Goal: Task Accomplishment & Management: Use online tool/utility

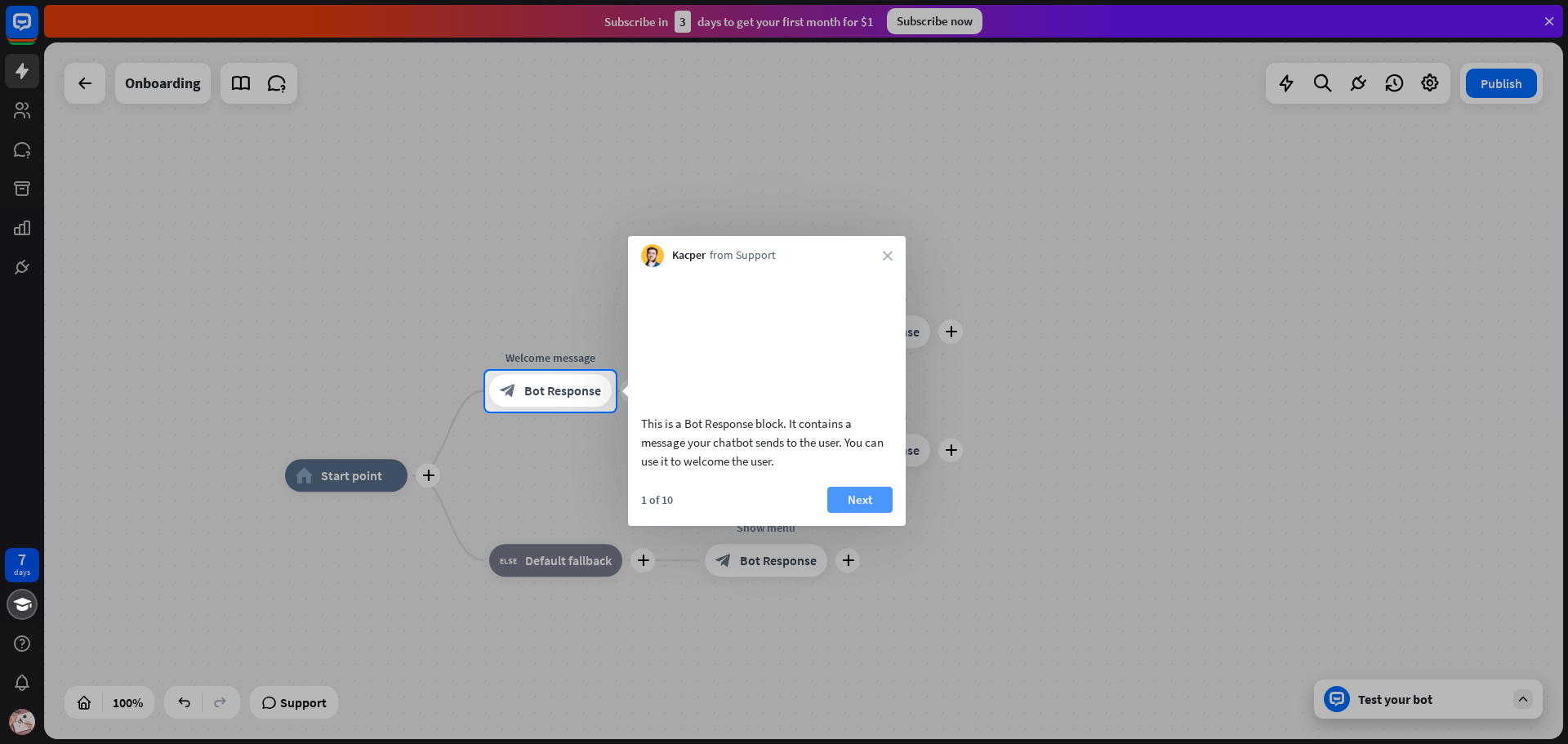
click at [872, 513] on button "Next" at bounding box center [860, 500] width 65 height 26
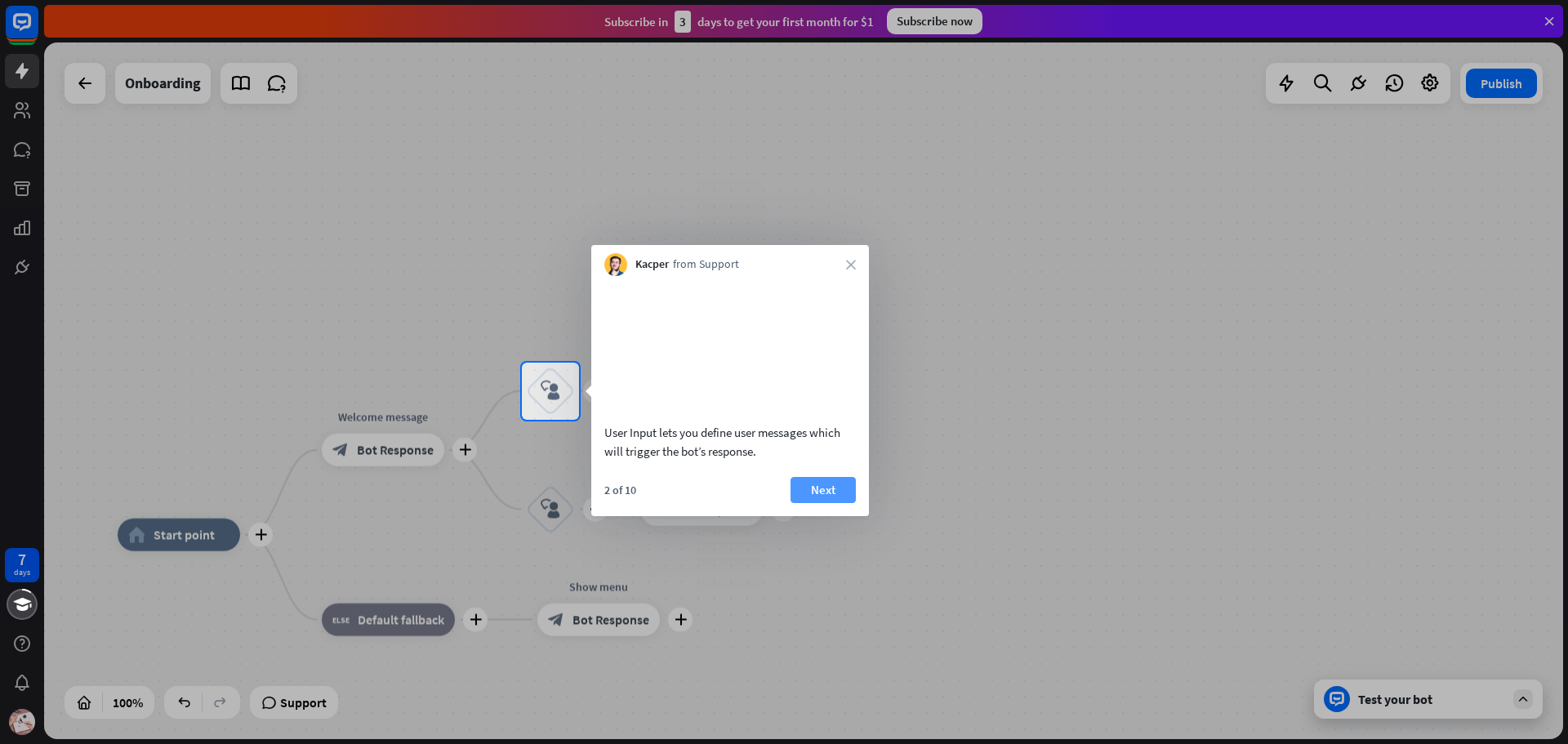
click at [827, 503] on button "Next" at bounding box center [822, 490] width 65 height 26
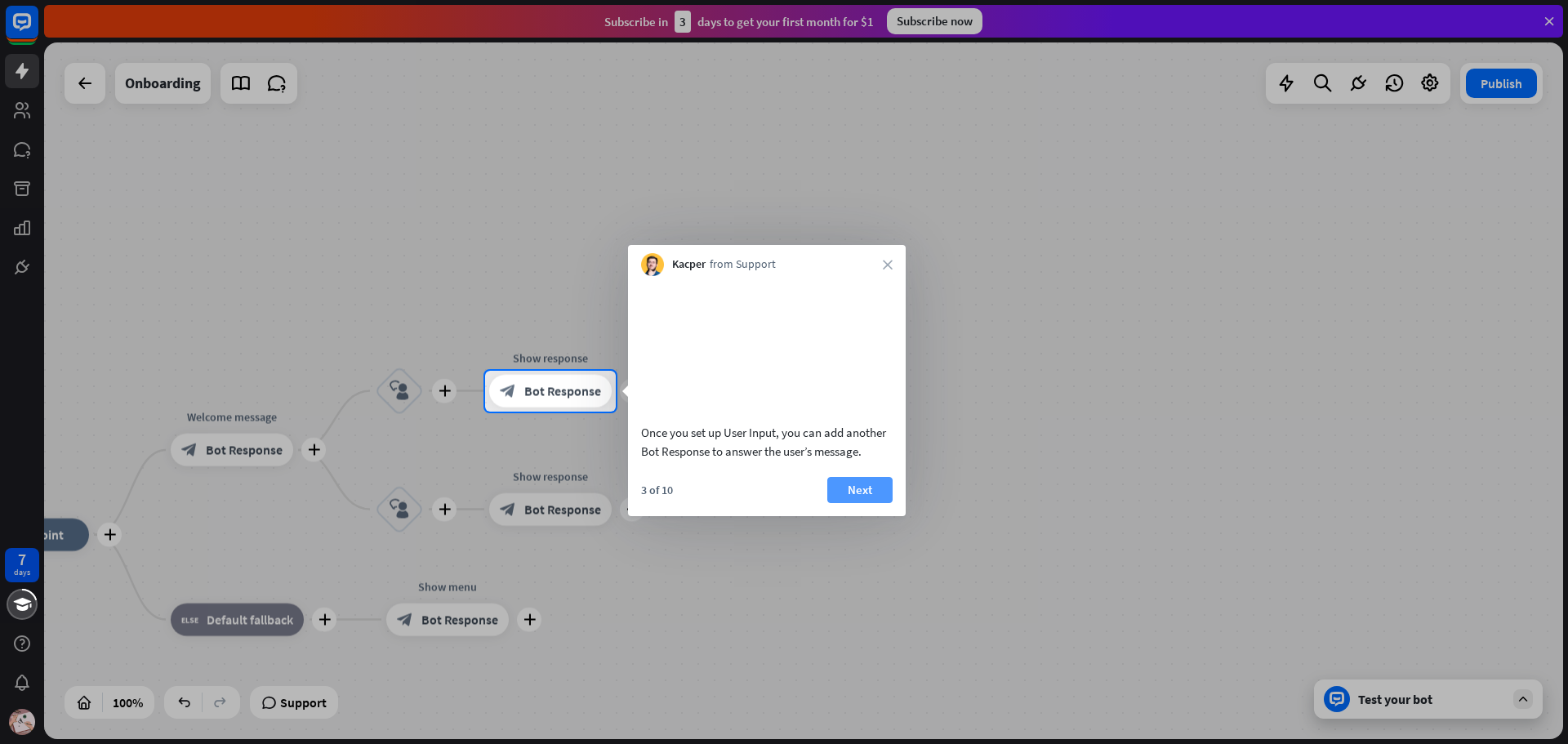
click at [861, 503] on button "Next" at bounding box center [860, 490] width 65 height 26
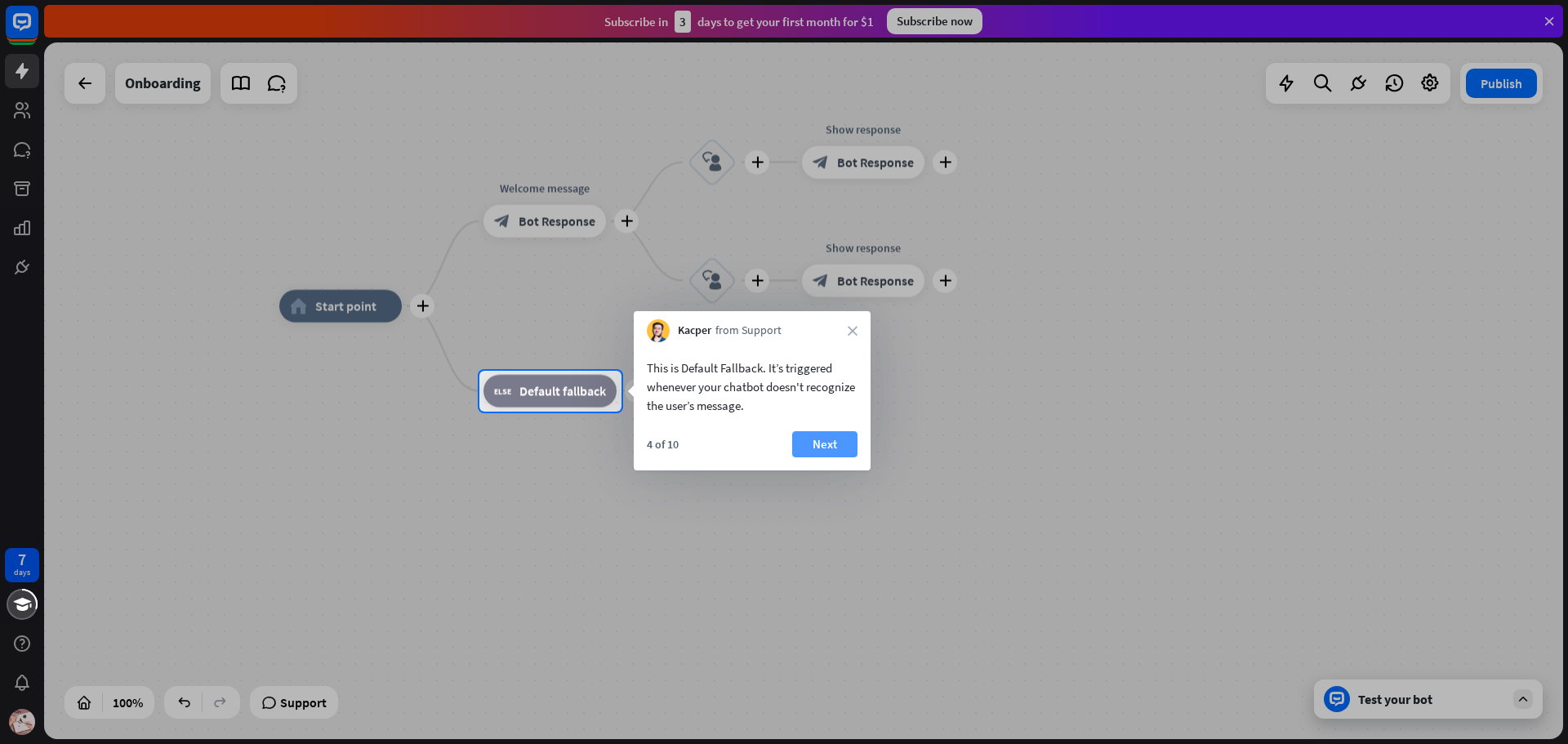
click at [829, 438] on button "Next" at bounding box center [824, 444] width 65 height 26
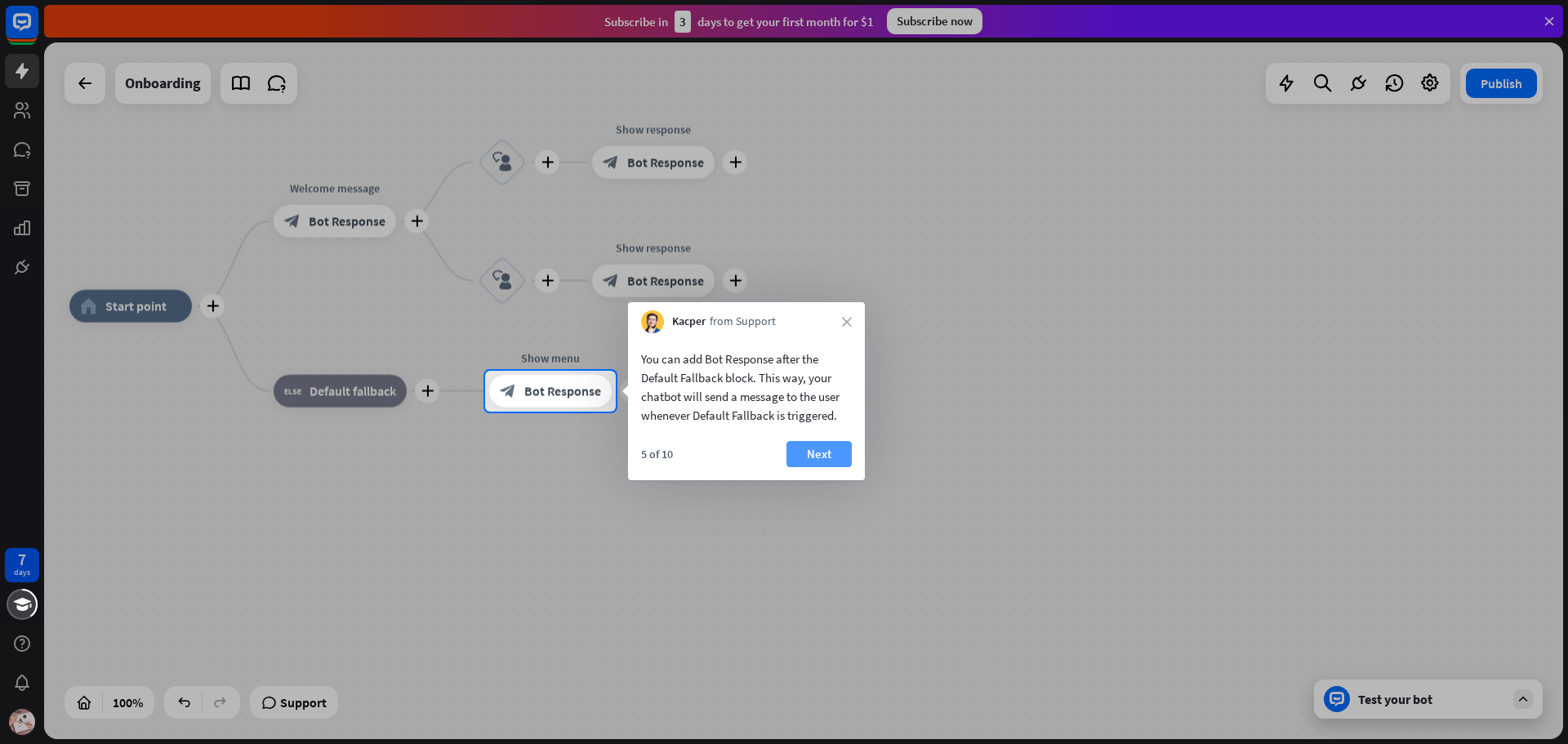
click at [824, 456] on button "Next" at bounding box center [818, 454] width 65 height 26
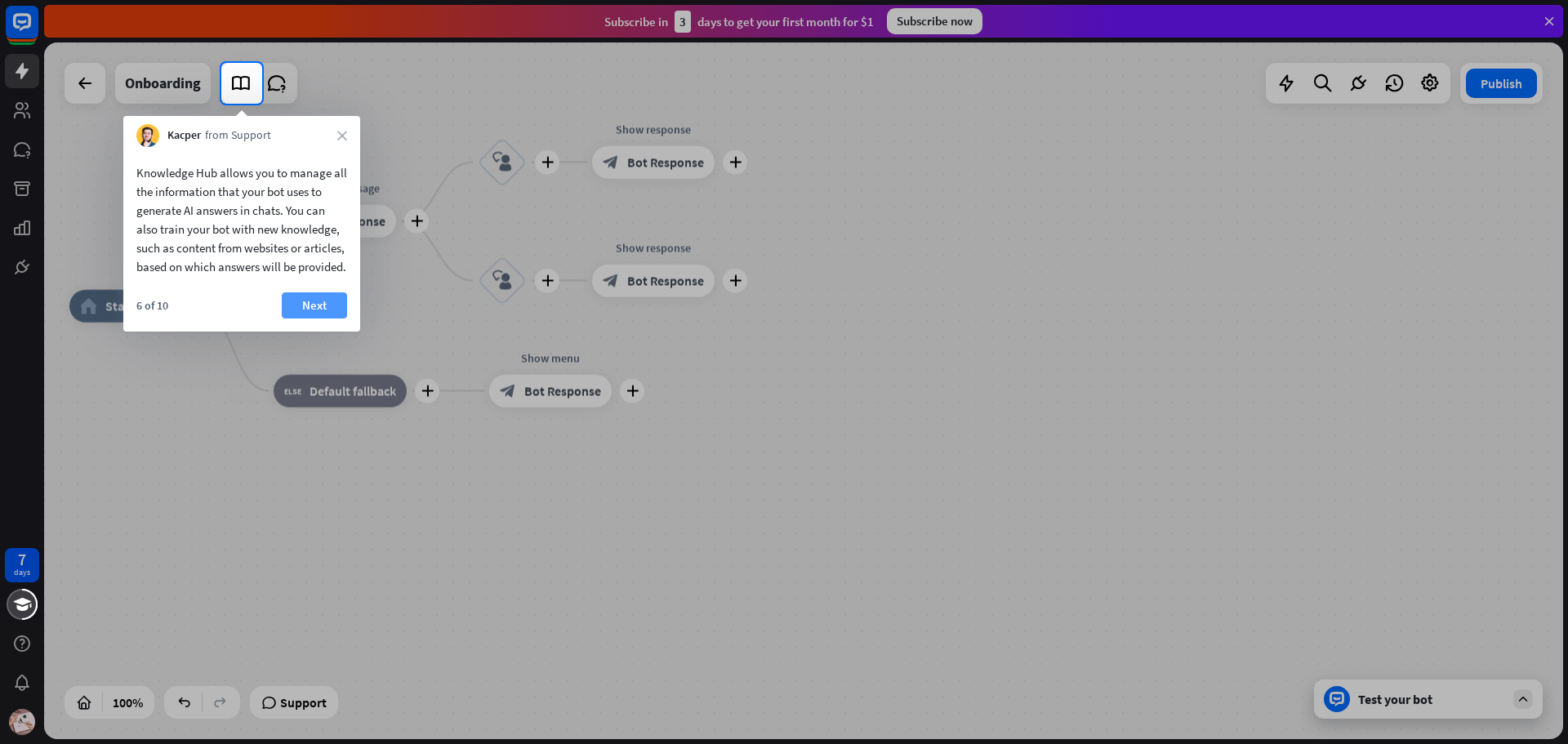
click at [302, 319] on button "Next" at bounding box center [314, 305] width 65 height 26
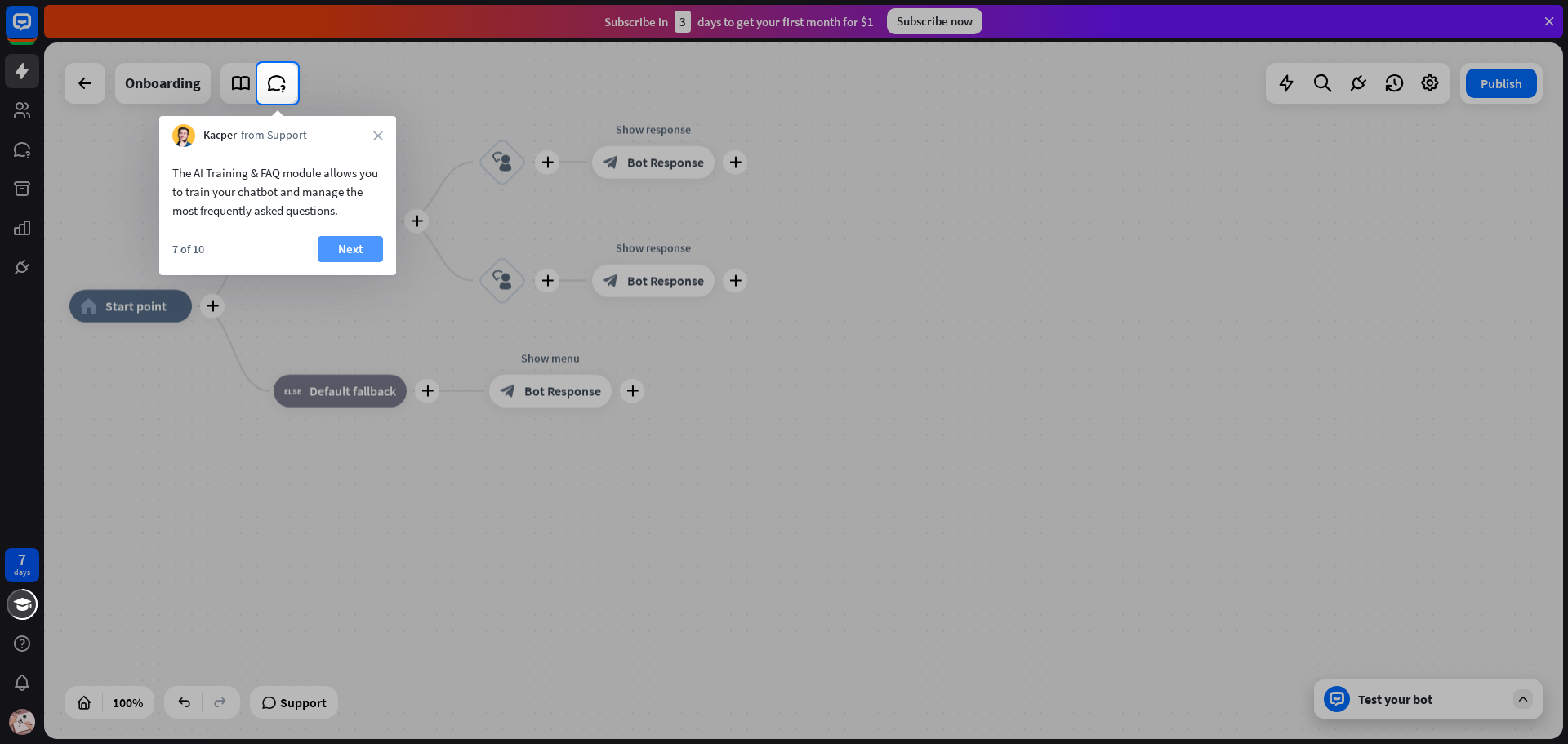
click at [362, 246] on button "Next" at bounding box center [350, 249] width 65 height 26
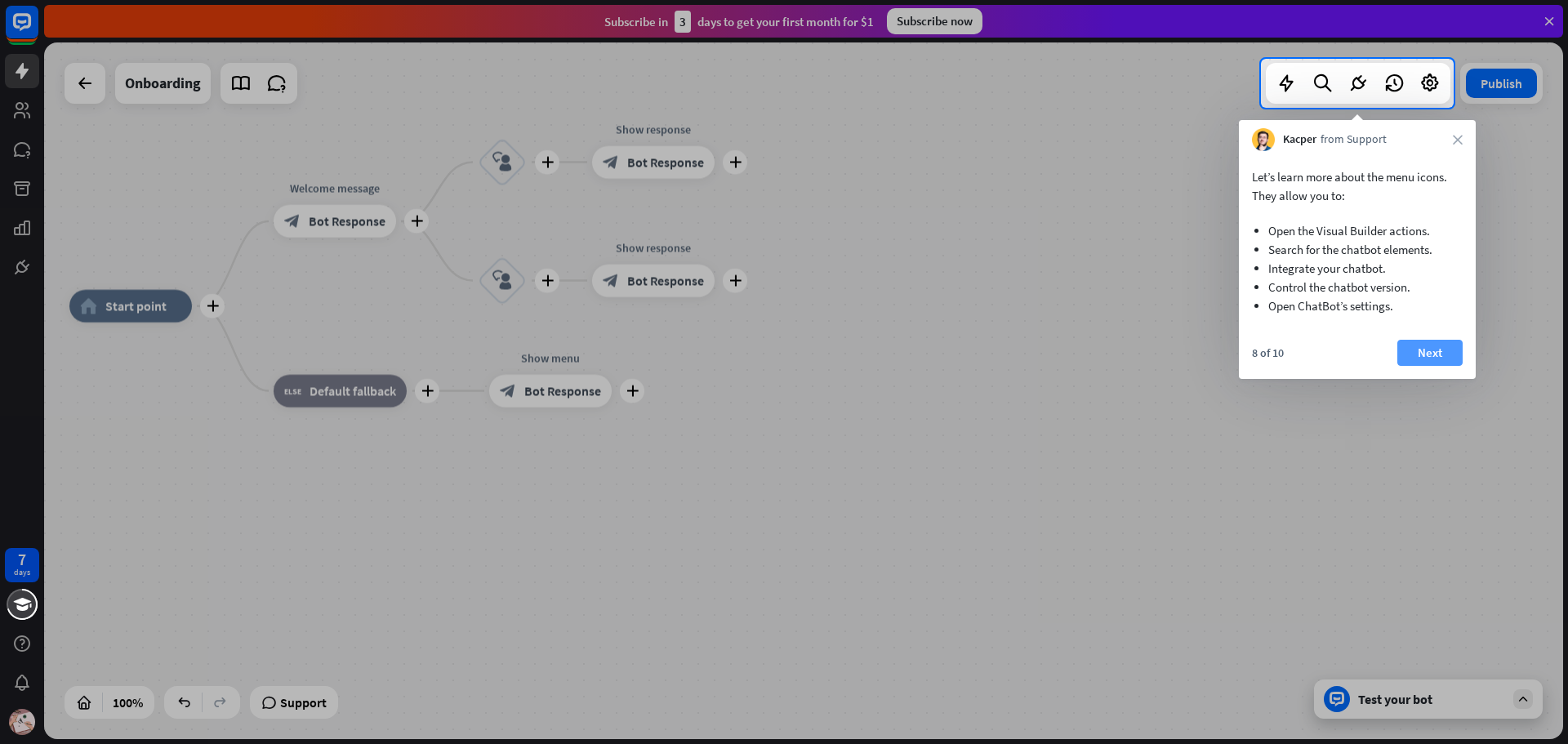
click at [1425, 344] on button "Next" at bounding box center [1430, 353] width 65 height 26
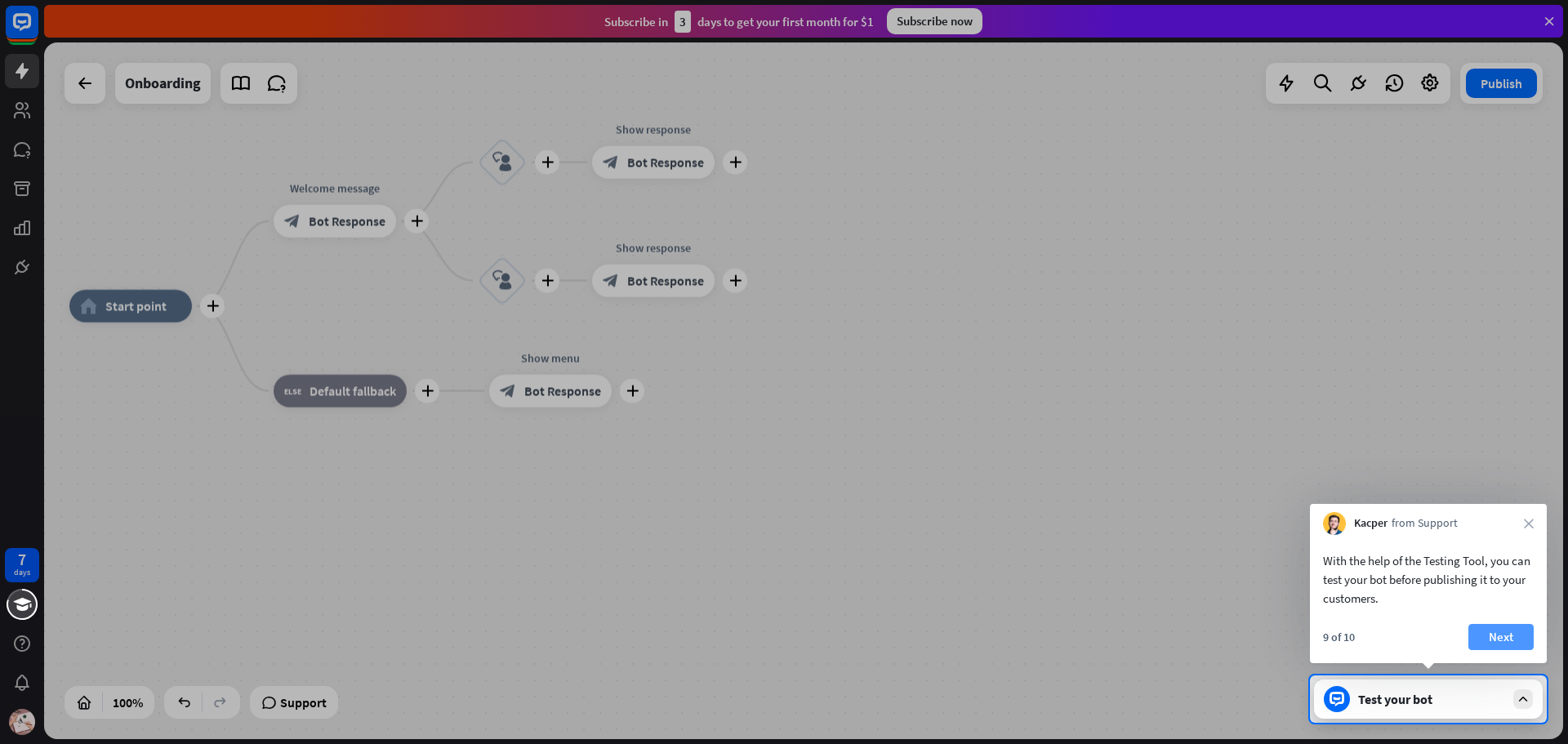
click at [1486, 638] on button "Next" at bounding box center [1501, 637] width 65 height 26
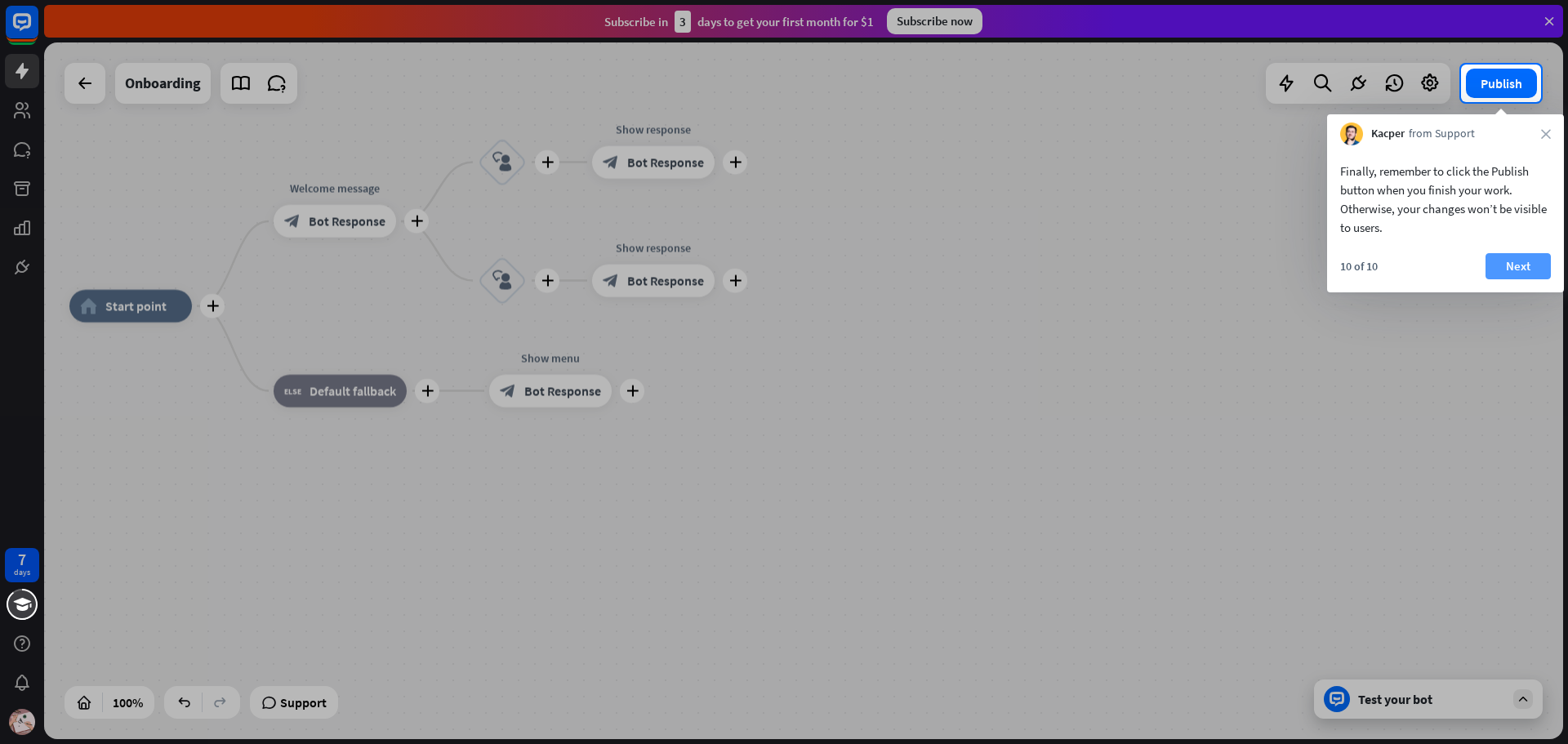
click at [1520, 255] on button "Next" at bounding box center [1518, 266] width 65 height 26
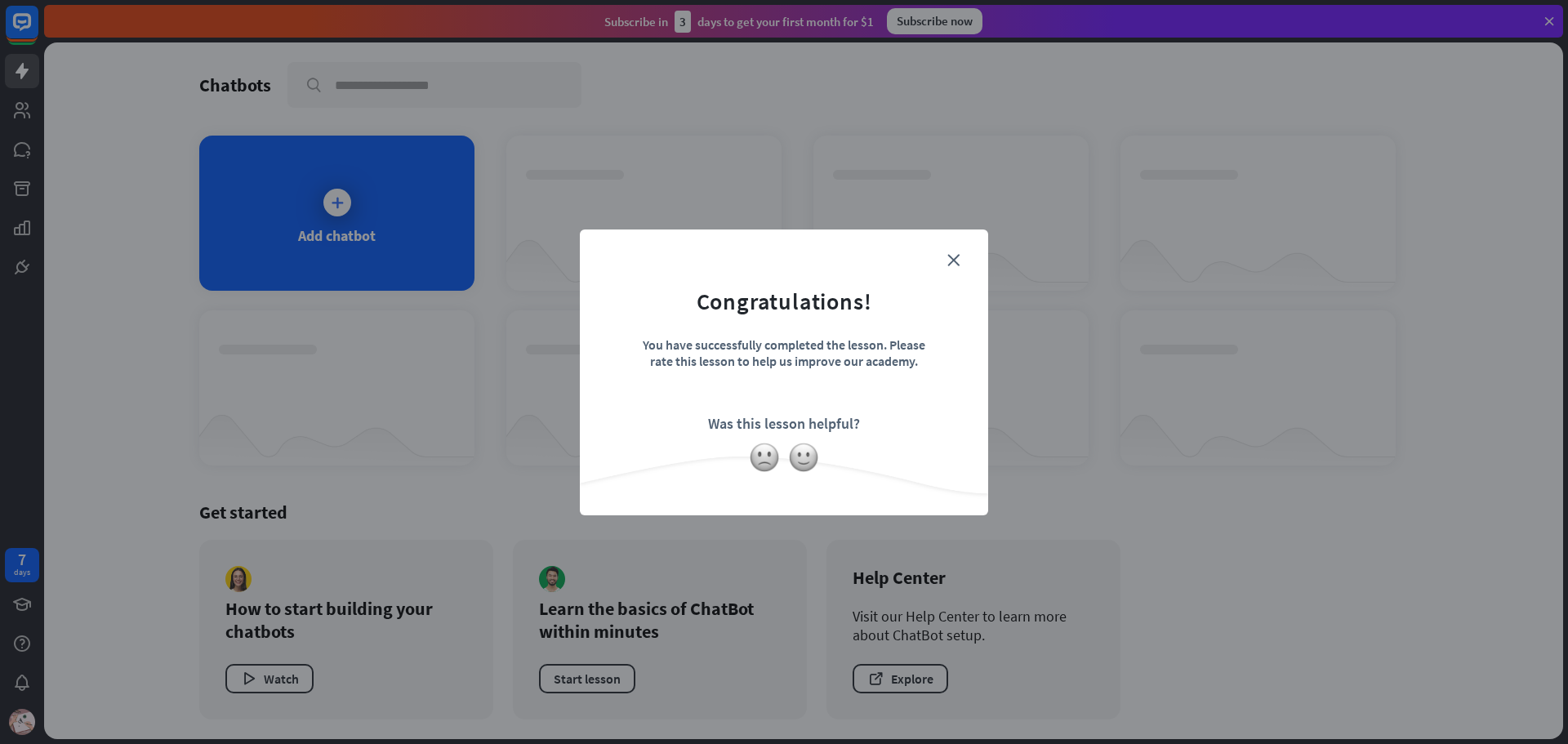
click at [940, 247] on div "close Congratulations! You have successfully completed the lesson. Please rate …" at bounding box center [784, 372] width 408 height 286
click at [953, 252] on form "Congratulations! You have successfully completed the lesson. Please rate this l…" at bounding box center [784, 348] width 367 height 195
click at [953, 271] on form "Congratulations! You have successfully completed the lesson. Please rate this l…" at bounding box center [784, 348] width 367 height 195
click at [951, 262] on icon "close" at bounding box center [953, 260] width 12 height 12
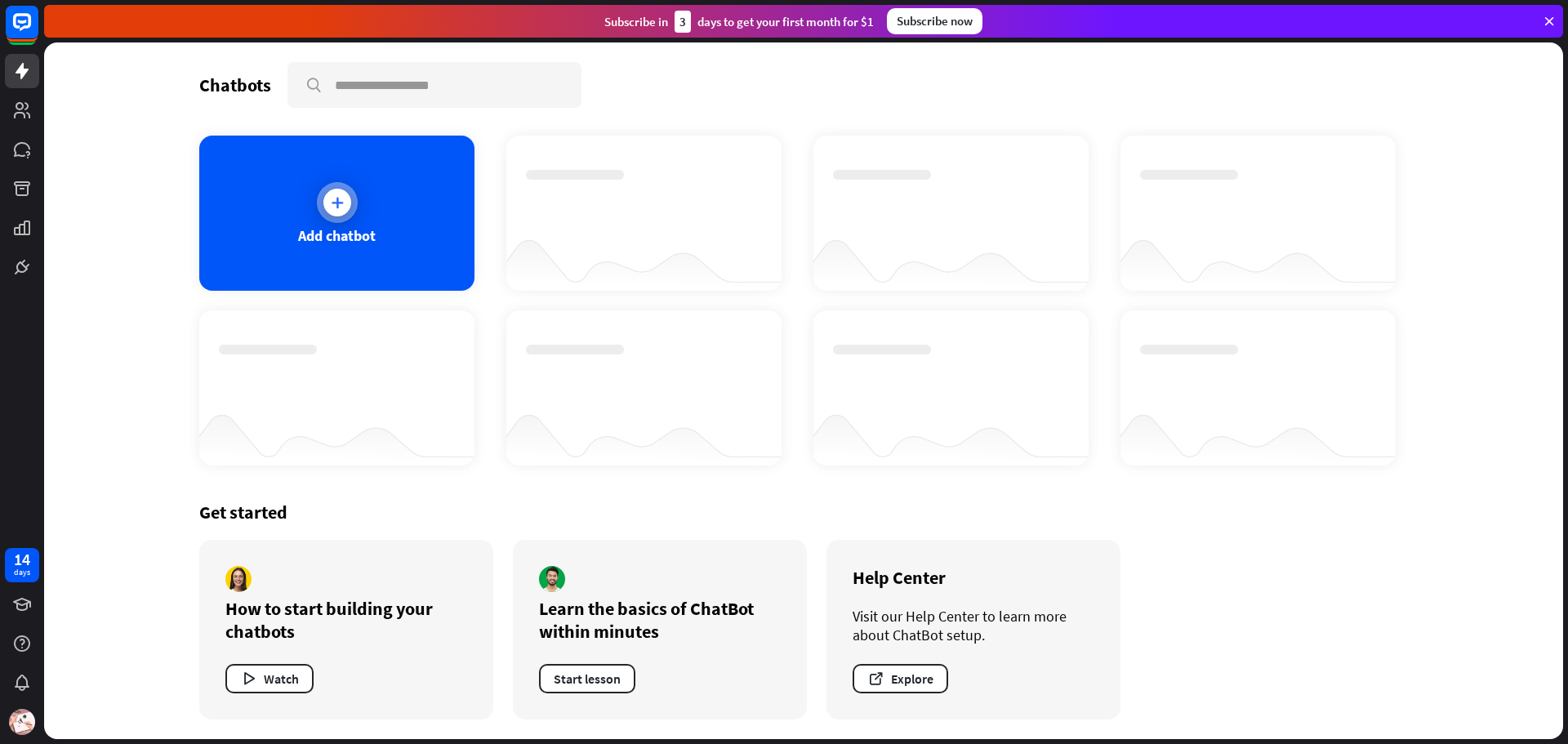
click at [365, 206] on div "Add chatbot" at bounding box center [337, 214] width 276 height 156
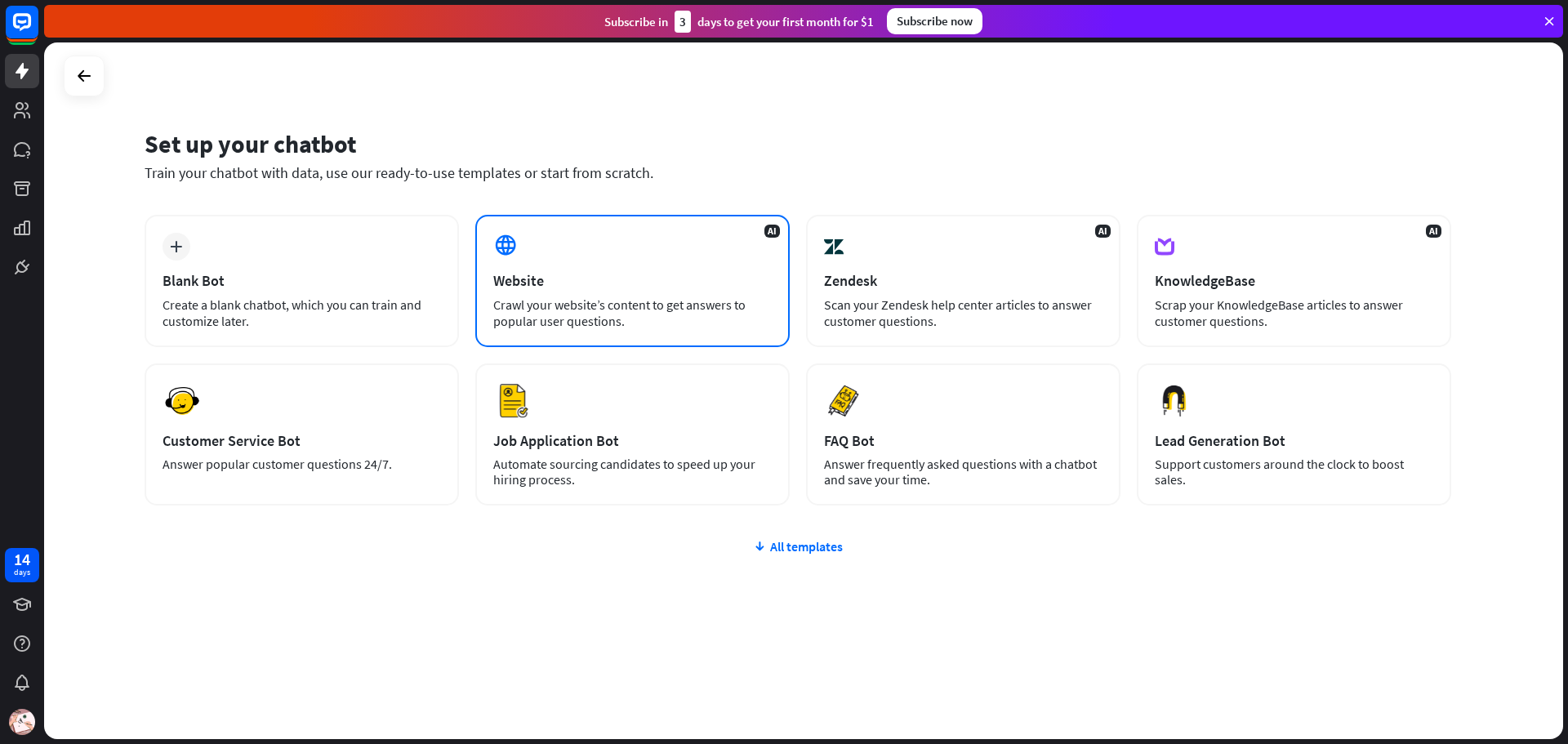
click at [583, 307] on div "Crawl your website’s content to get answers to popular user questions." at bounding box center [632, 312] width 279 height 32
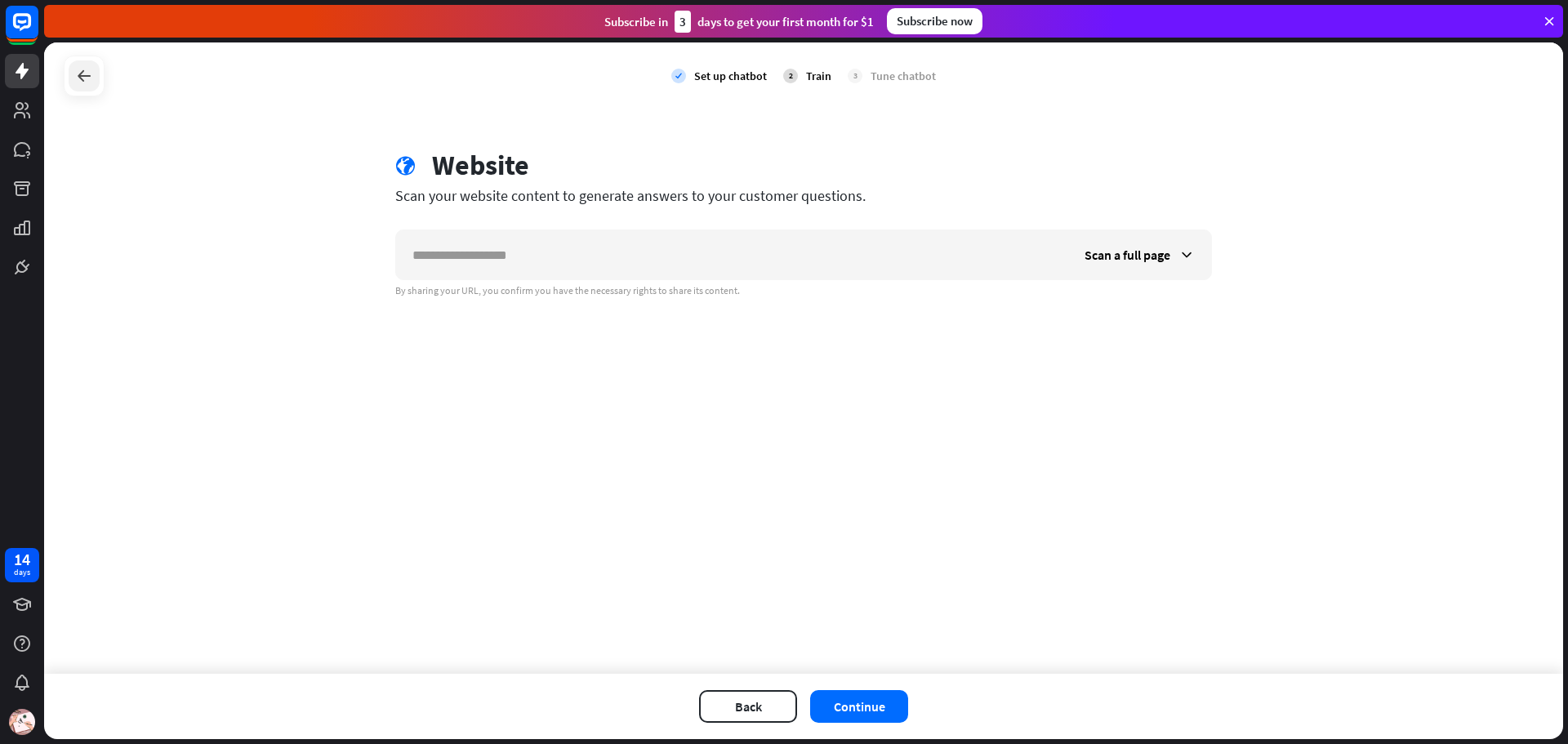
click at [88, 75] on icon at bounding box center [84, 76] width 20 height 20
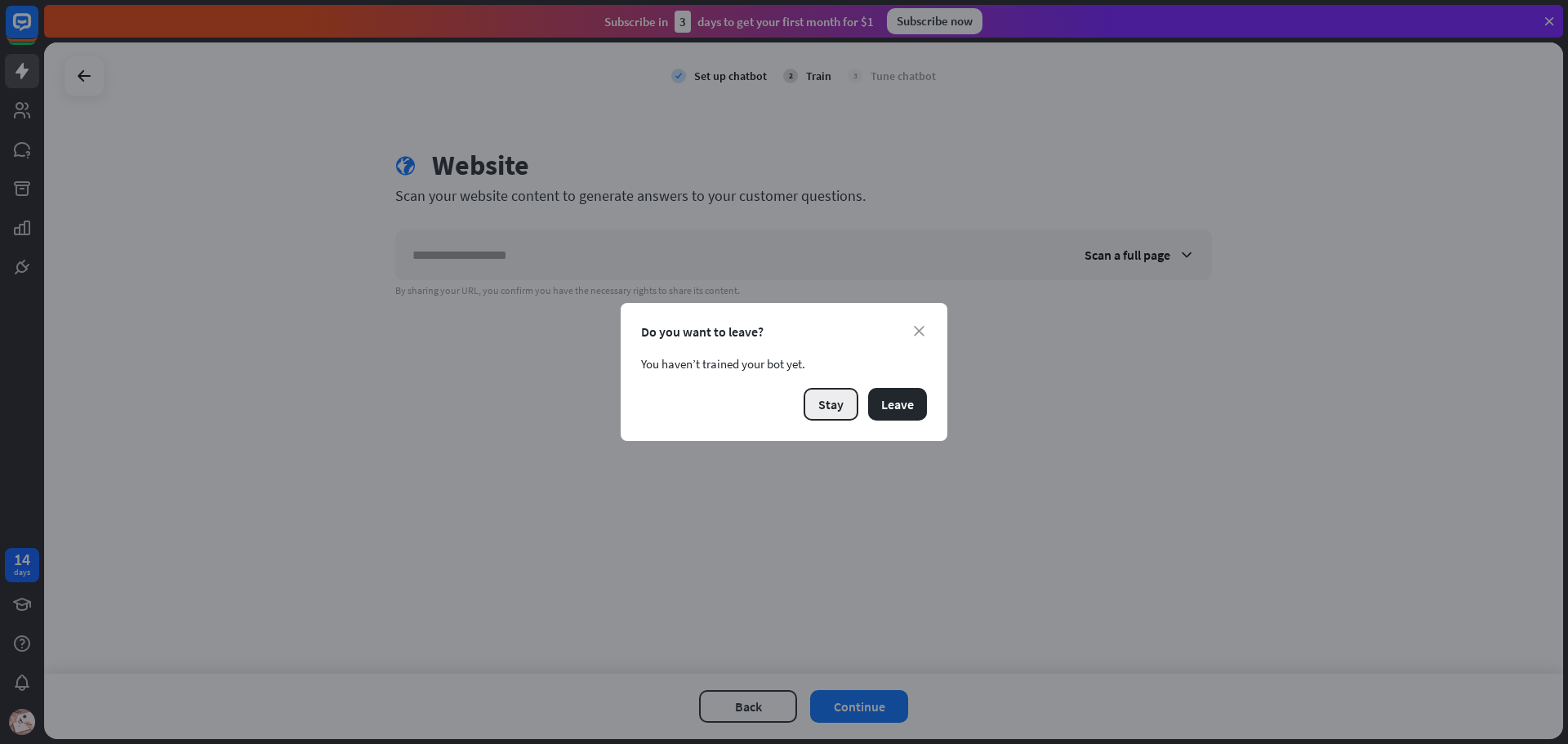
click at [853, 407] on button "Stay" at bounding box center [831, 404] width 55 height 32
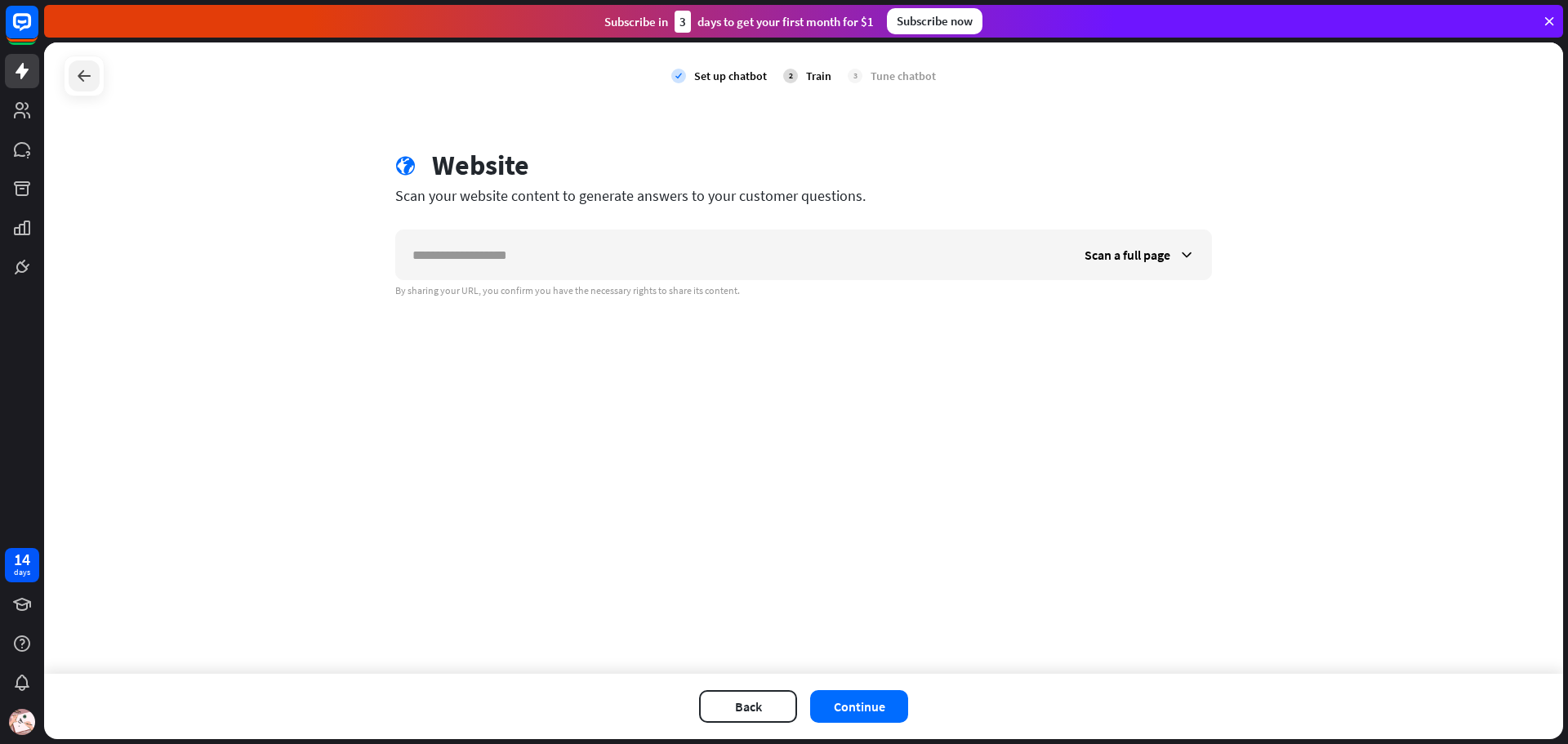
click at [96, 75] on div at bounding box center [84, 76] width 31 height 31
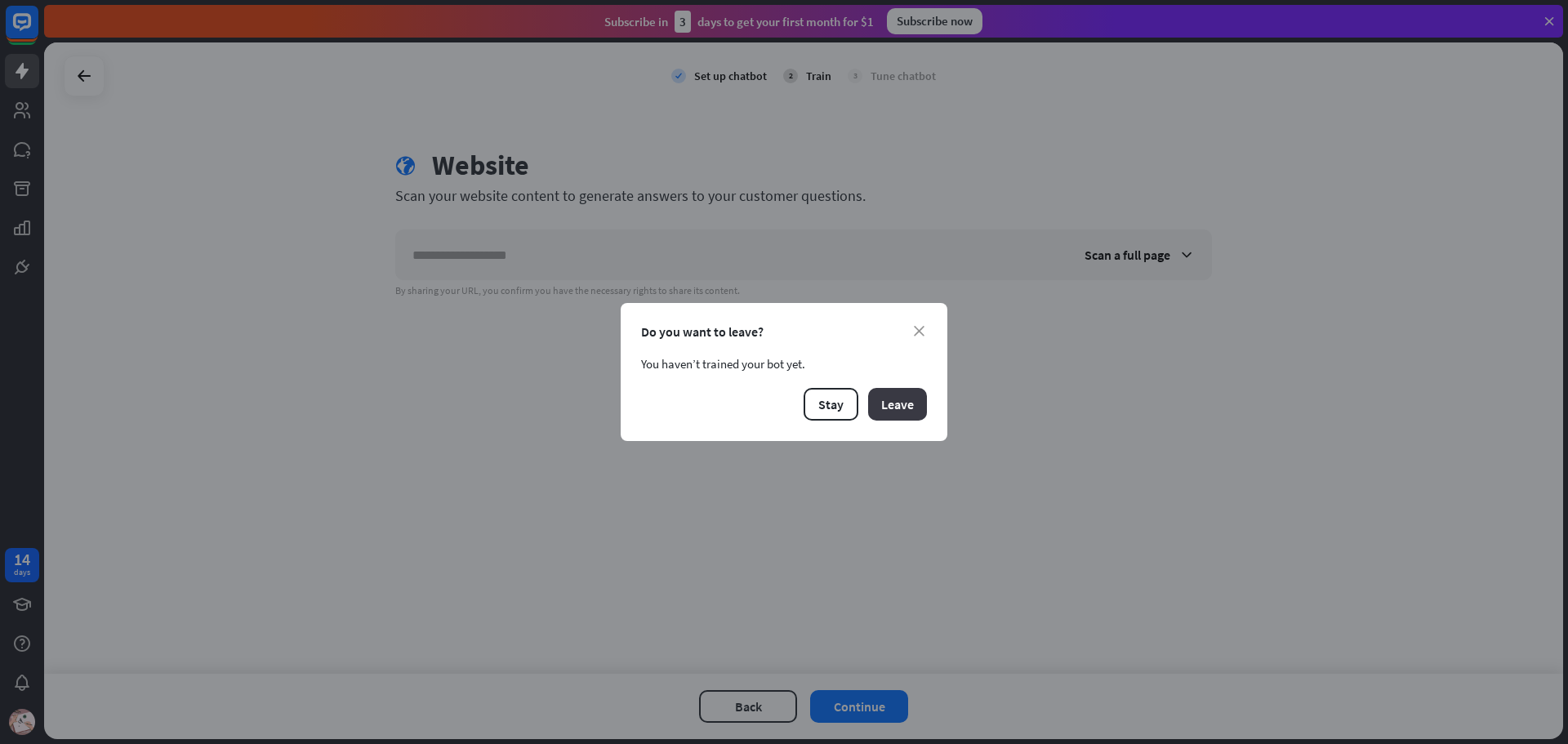
click at [897, 406] on button "Leave" at bounding box center [897, 404] width 59 height 32
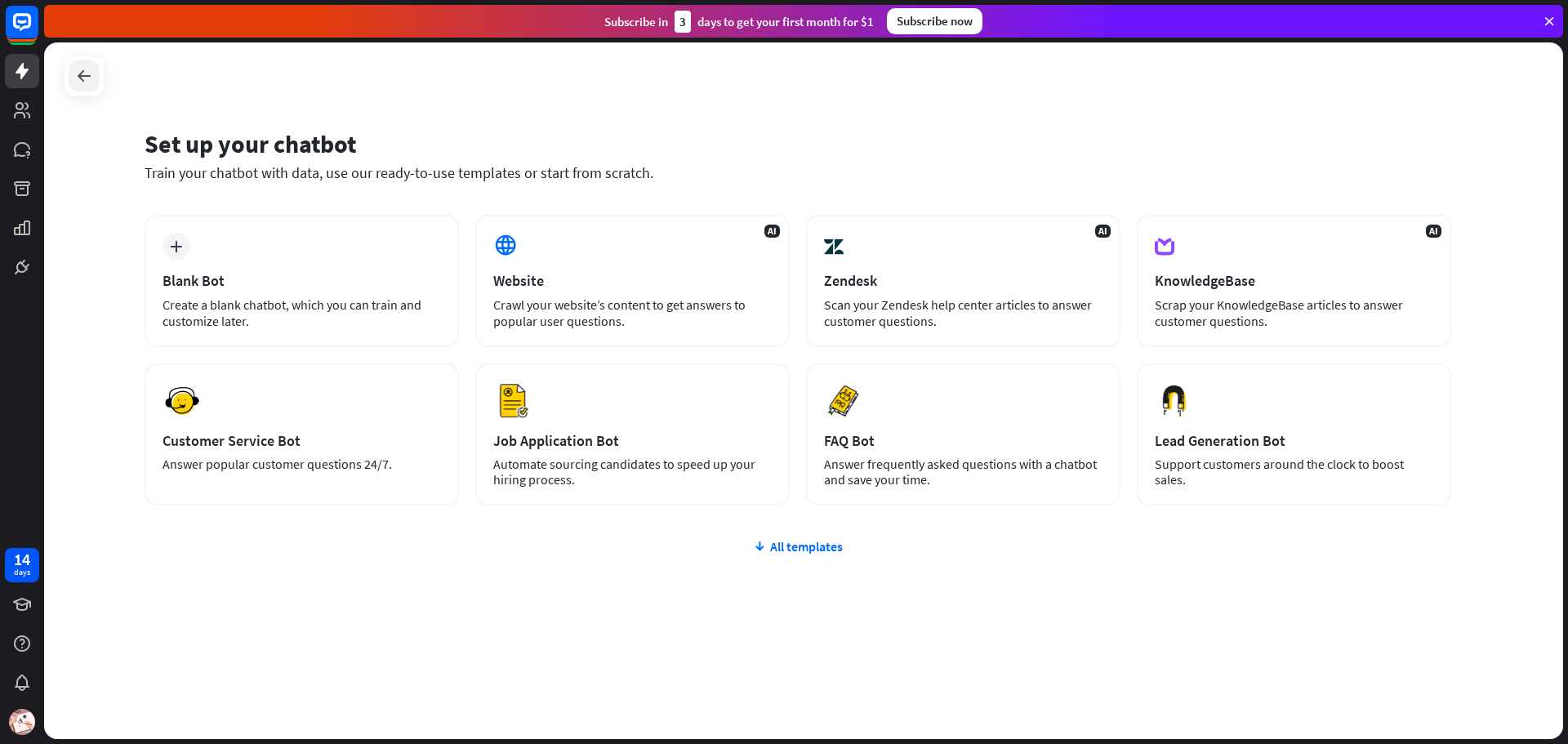
click at [76, 72] on icon at bounding box center [84, 76] width 20 height 20
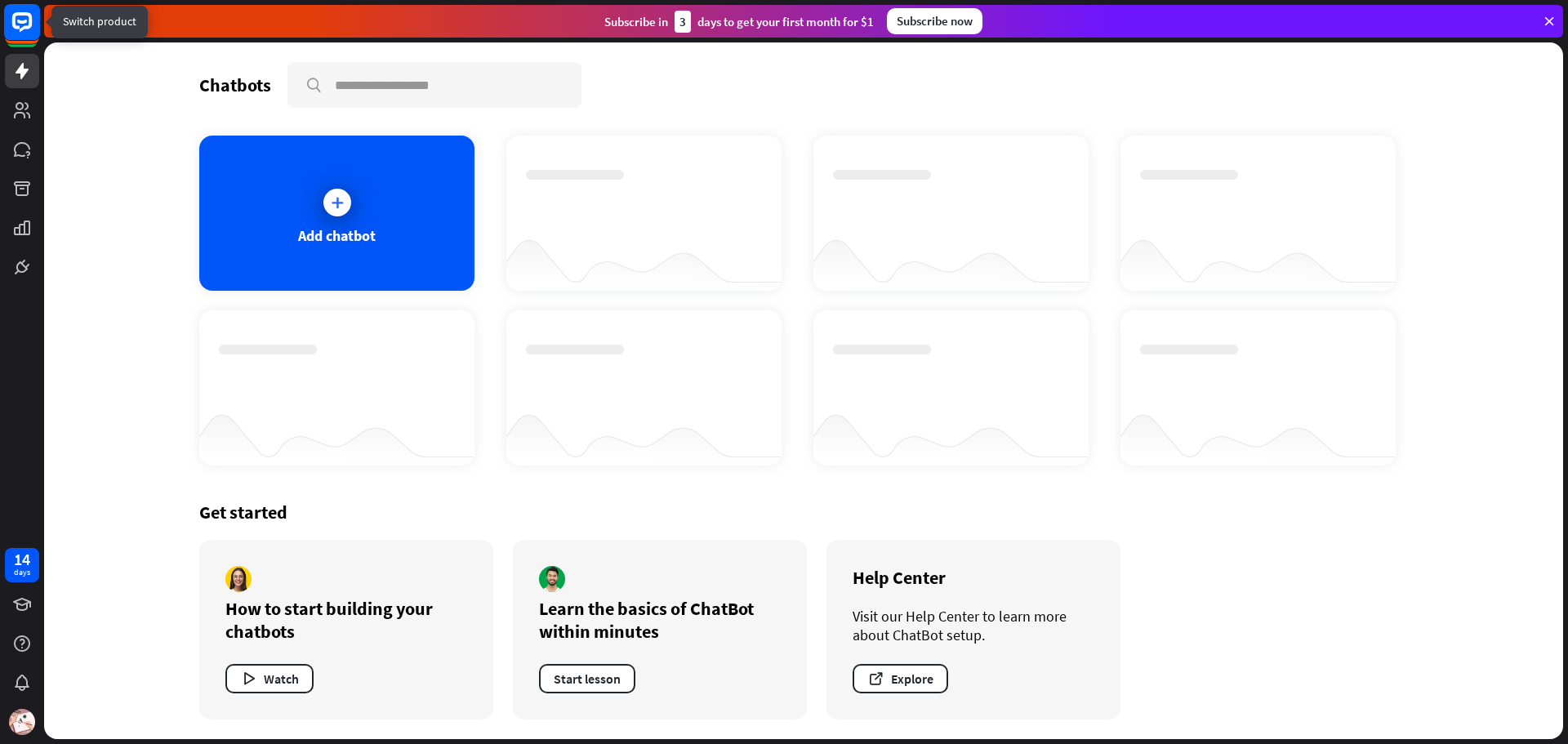
click at [22, 35] on rect at bounding box center [22, 22] width 36 height 36
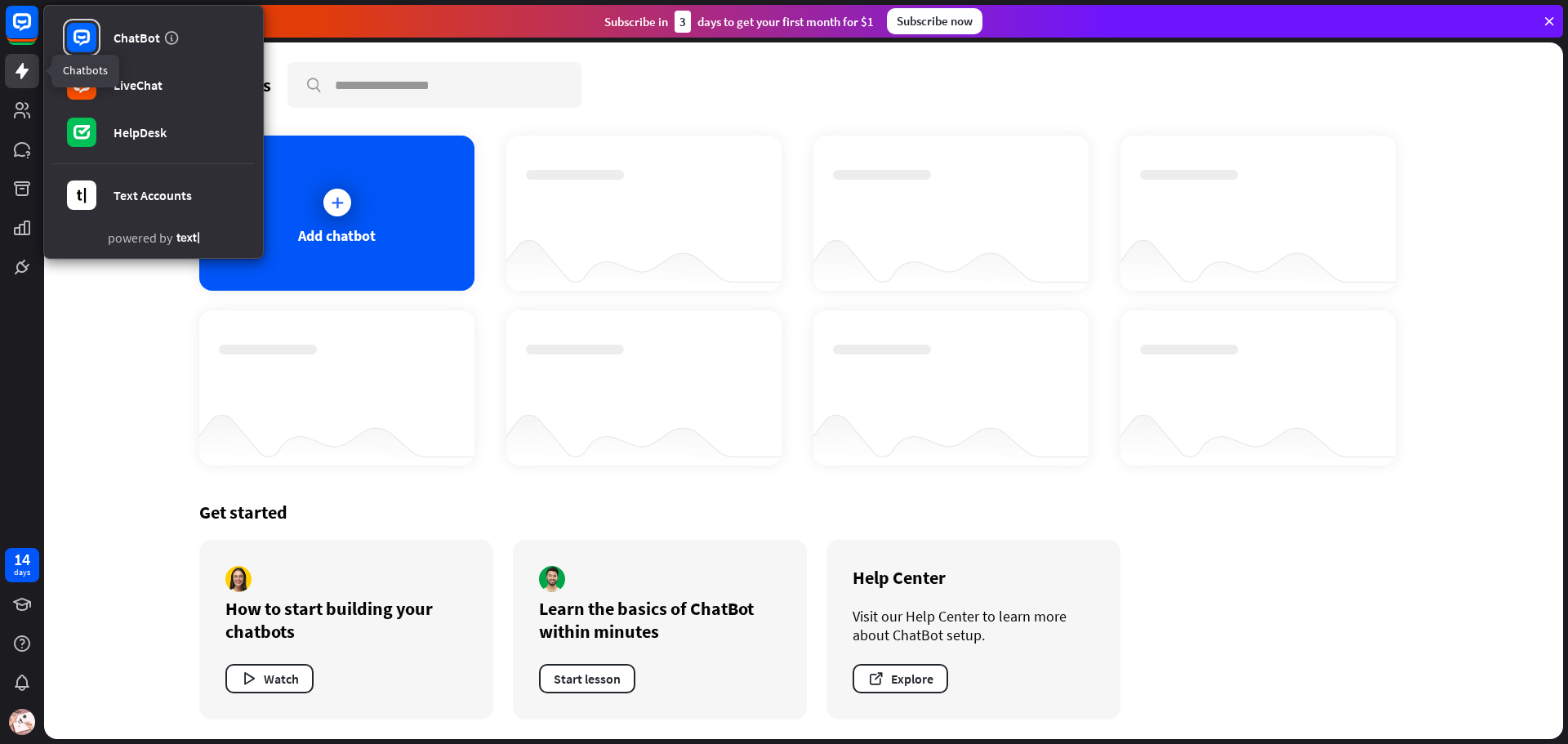
click at [19, 70] on icon at bounding box center [22, 71] width 13 height 17
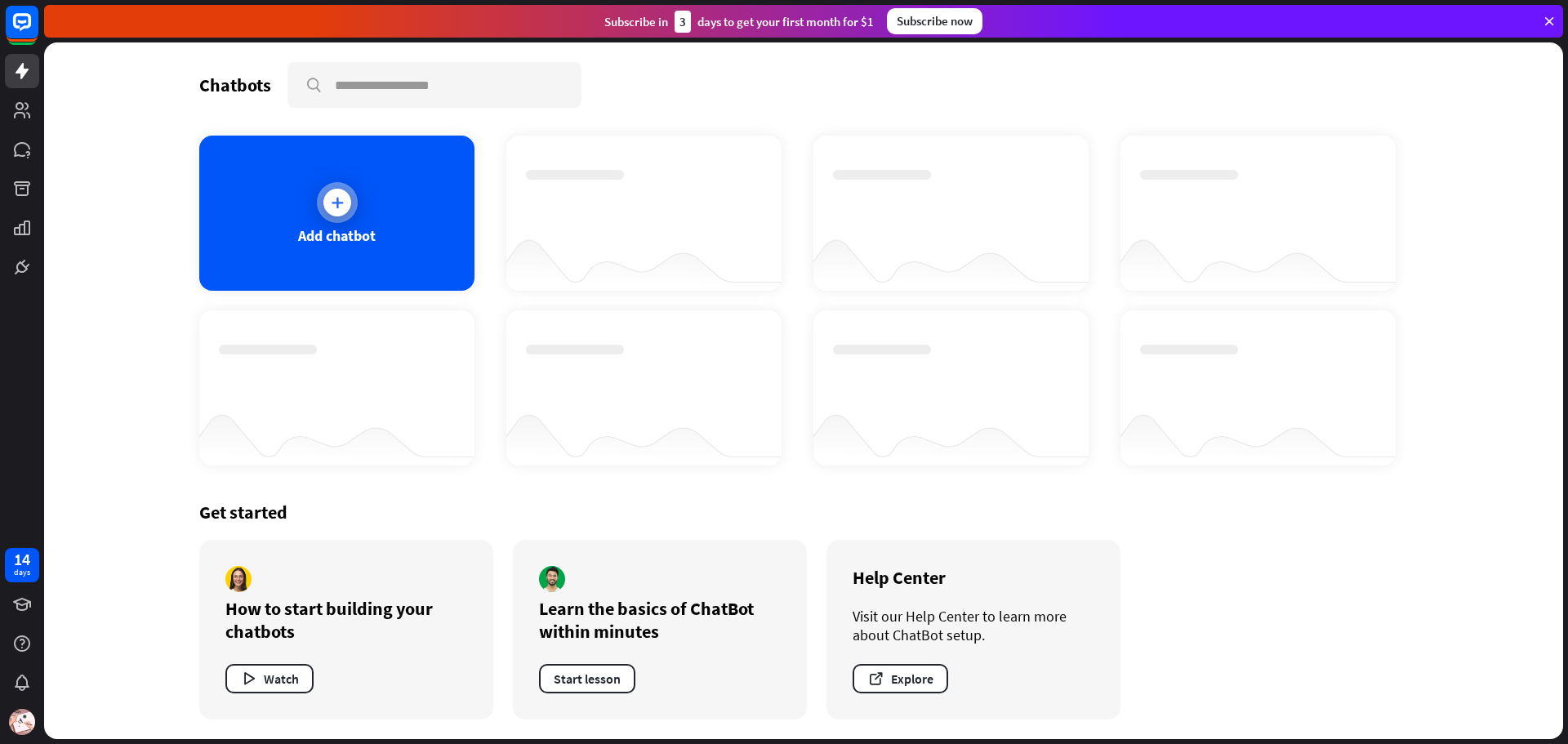
click at [348, 208] on div at bounding box center [338, 203] width 28 height 28
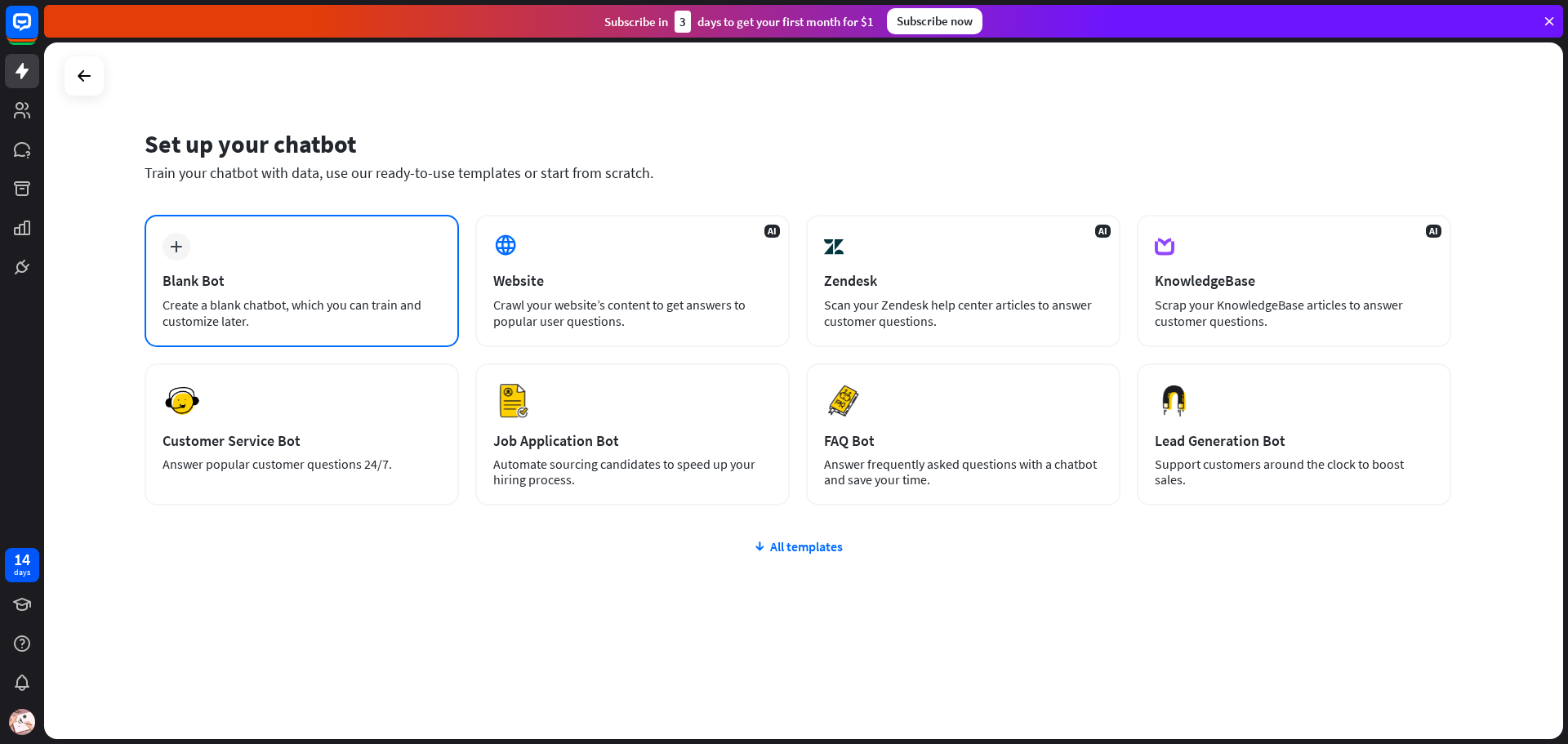
click at [230, 254] on div "plus Blank Bot Create a blank chatbot, which you can train and customize later." at bounding box center [302, 281] width 314 height 132
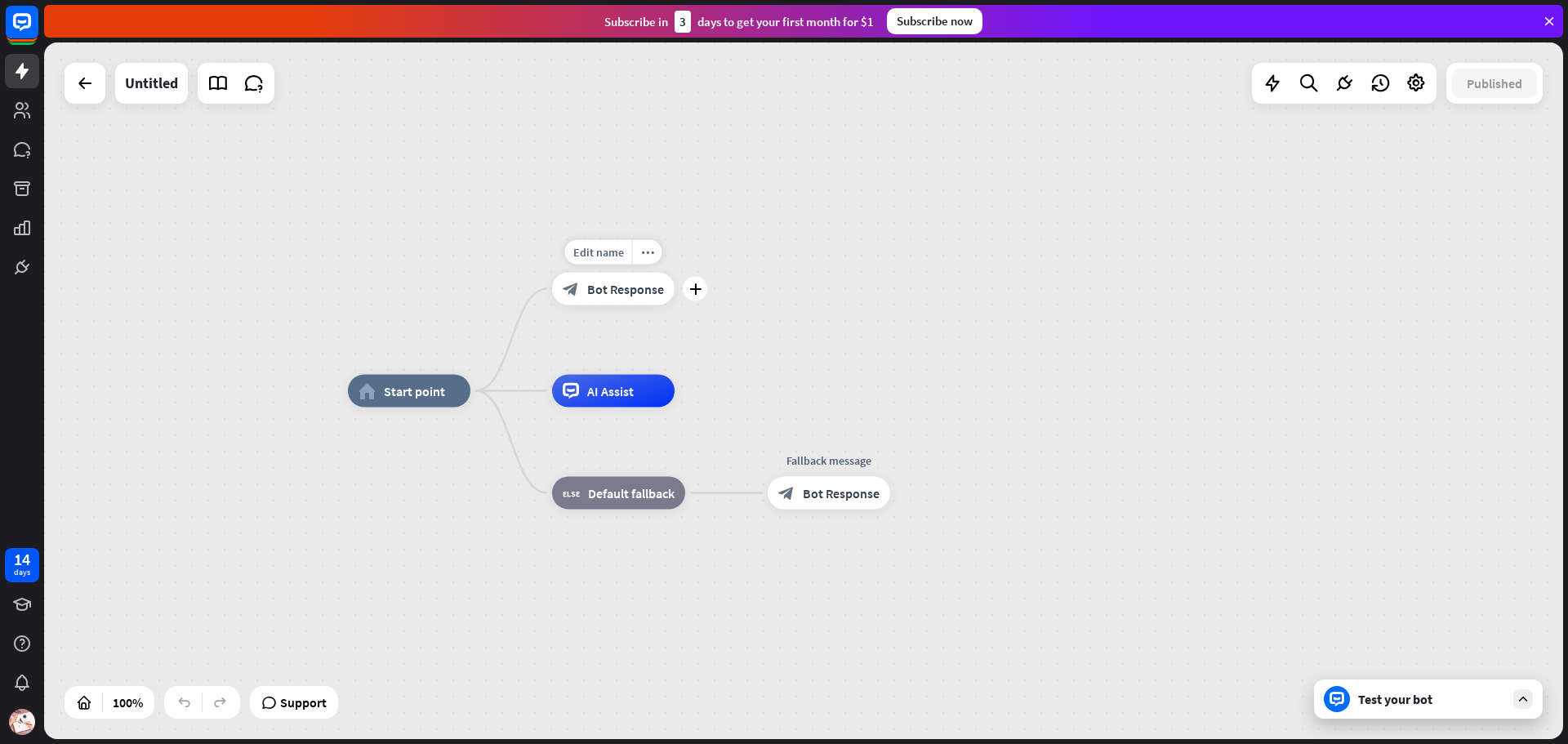
click at [643, 286] on span "Bot Response" at bounding box center [626, 290] width 77 height 17
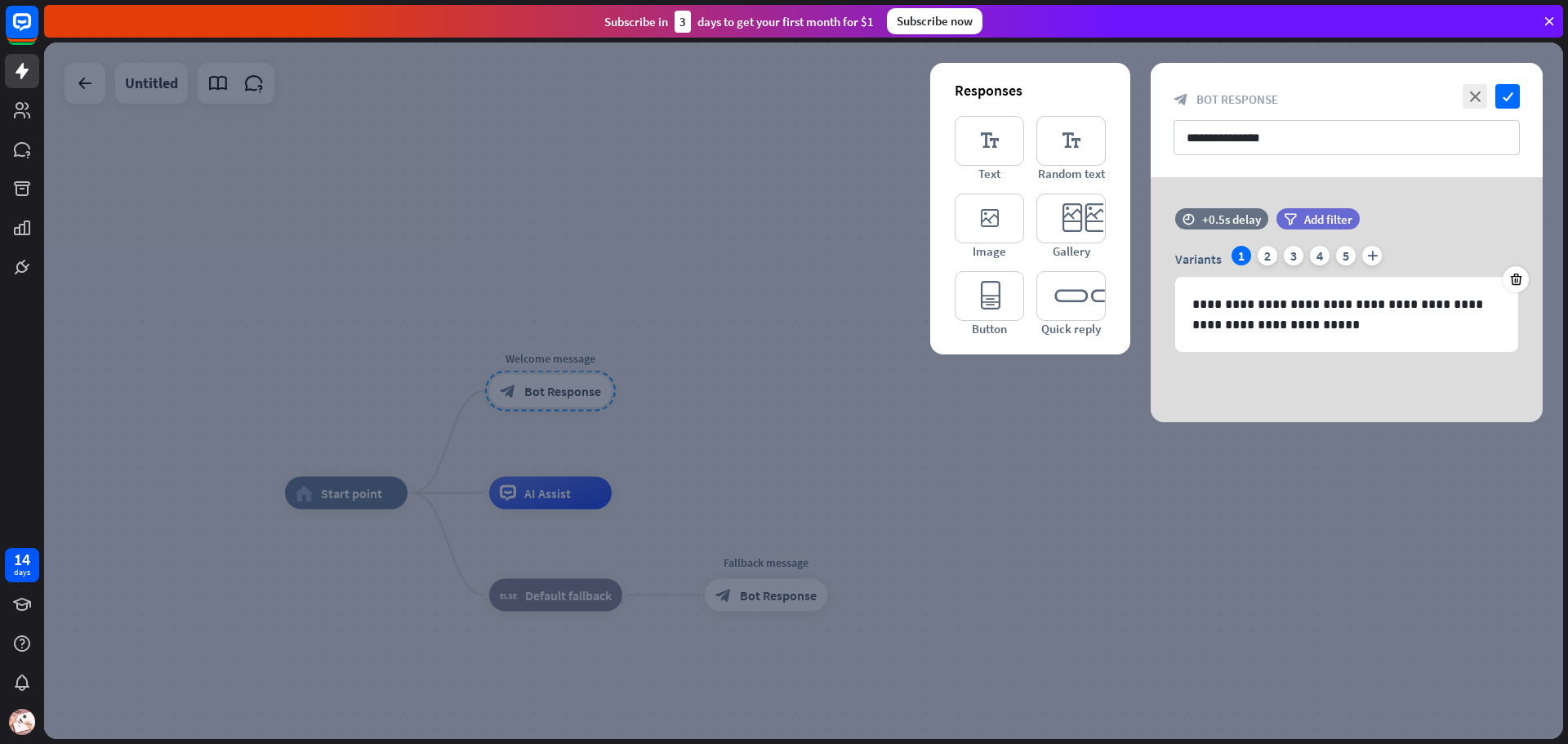
click at [1027, 384] on div at bounding box center [803, 391] width 1519 height 697
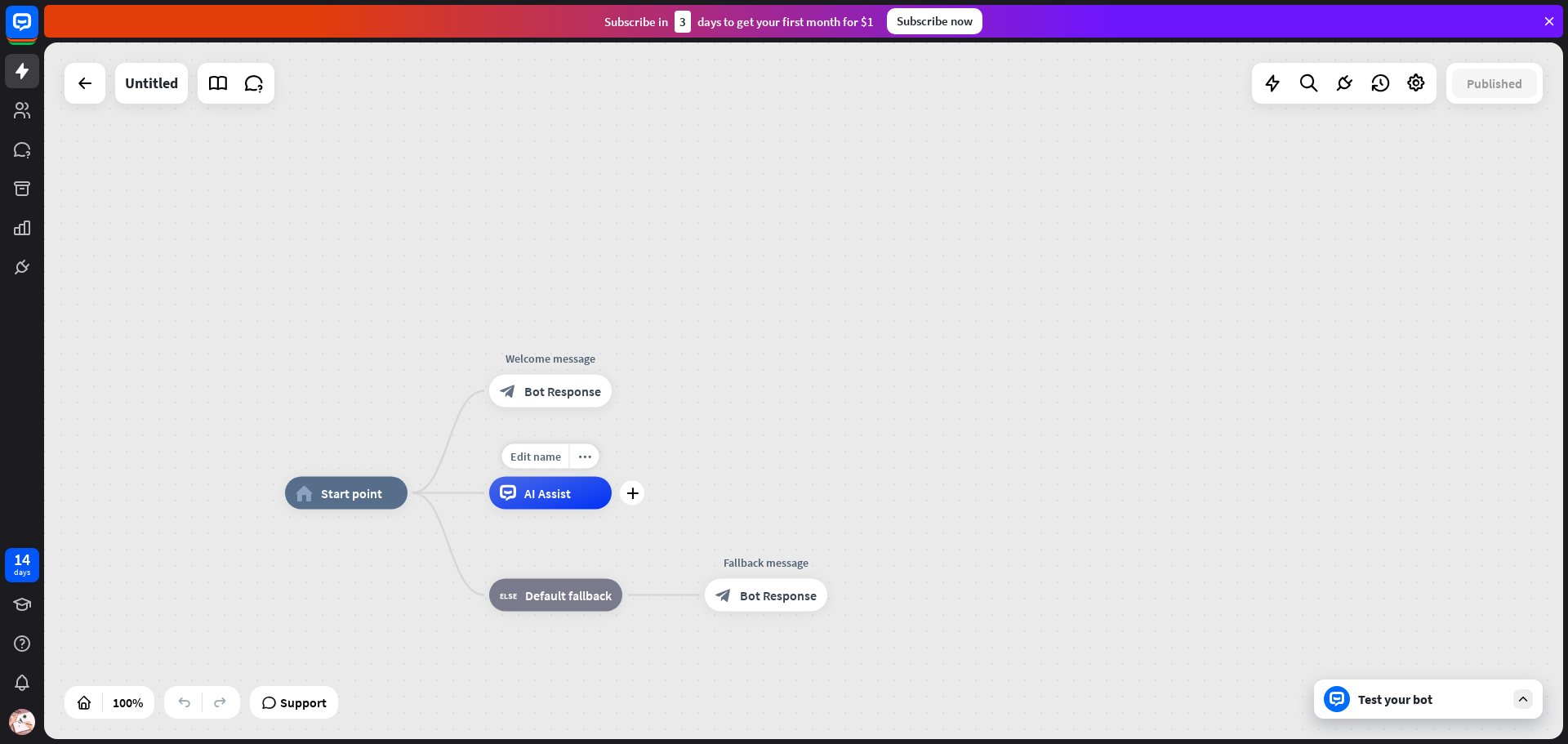
click at [592, 497] on div "AI Assist" at bounding box center [550, 492] width 122 height 32
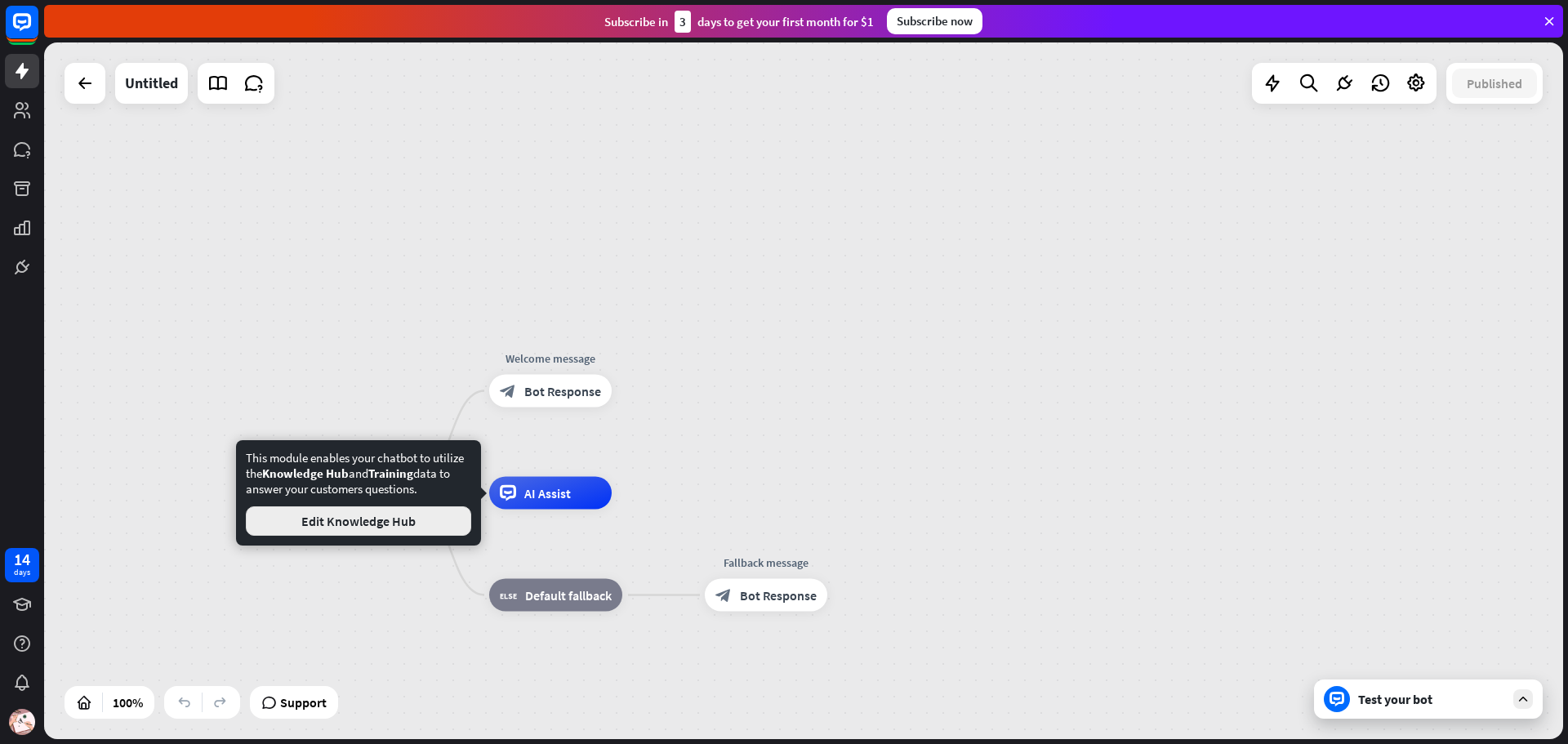
click at [422, 530] on button "Edit Knowledge Hub" at bounding box center [358, 521] width 225 height 30
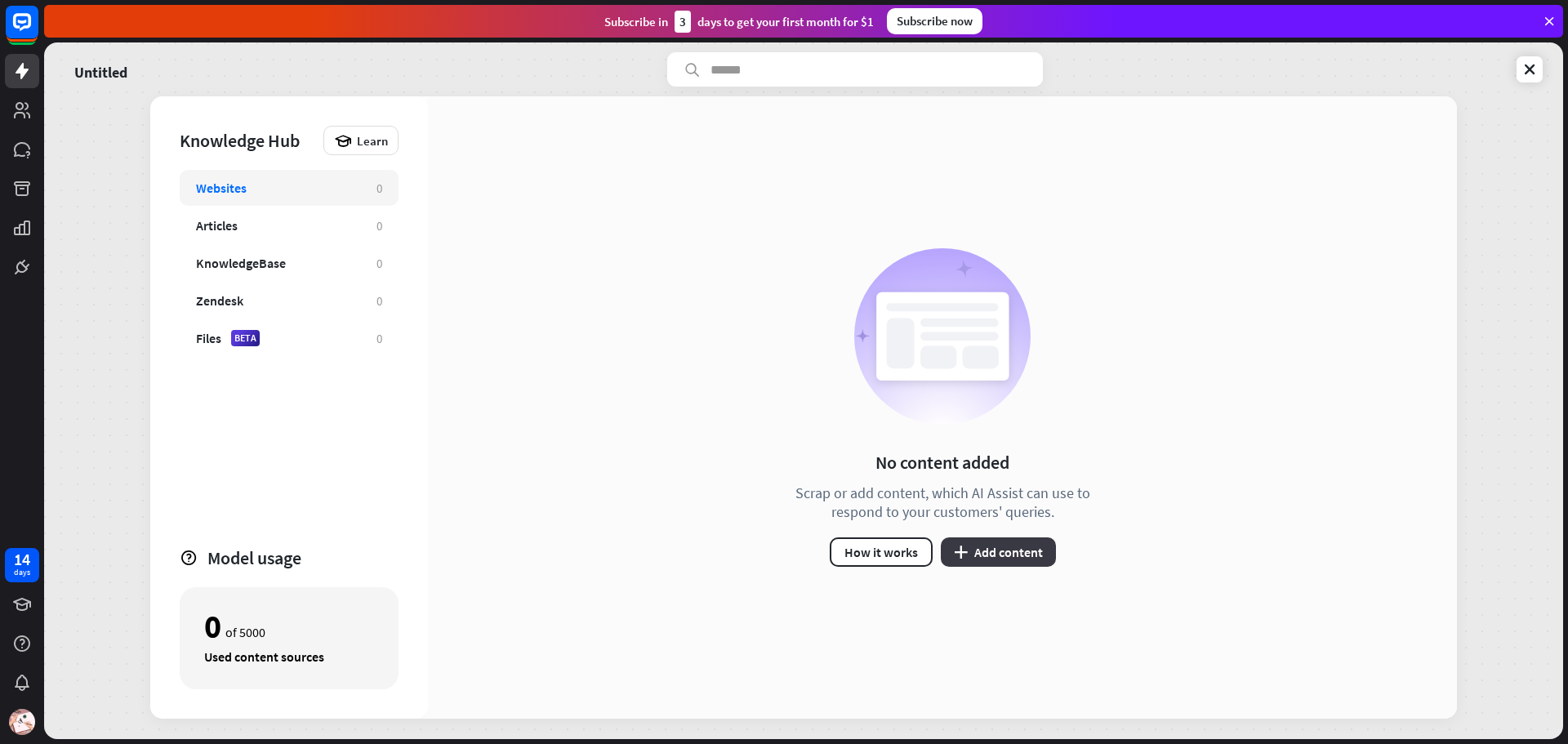
click at [1029, 557] on button "plus Add content" at bounding box center [998, 552] width 115 height 30
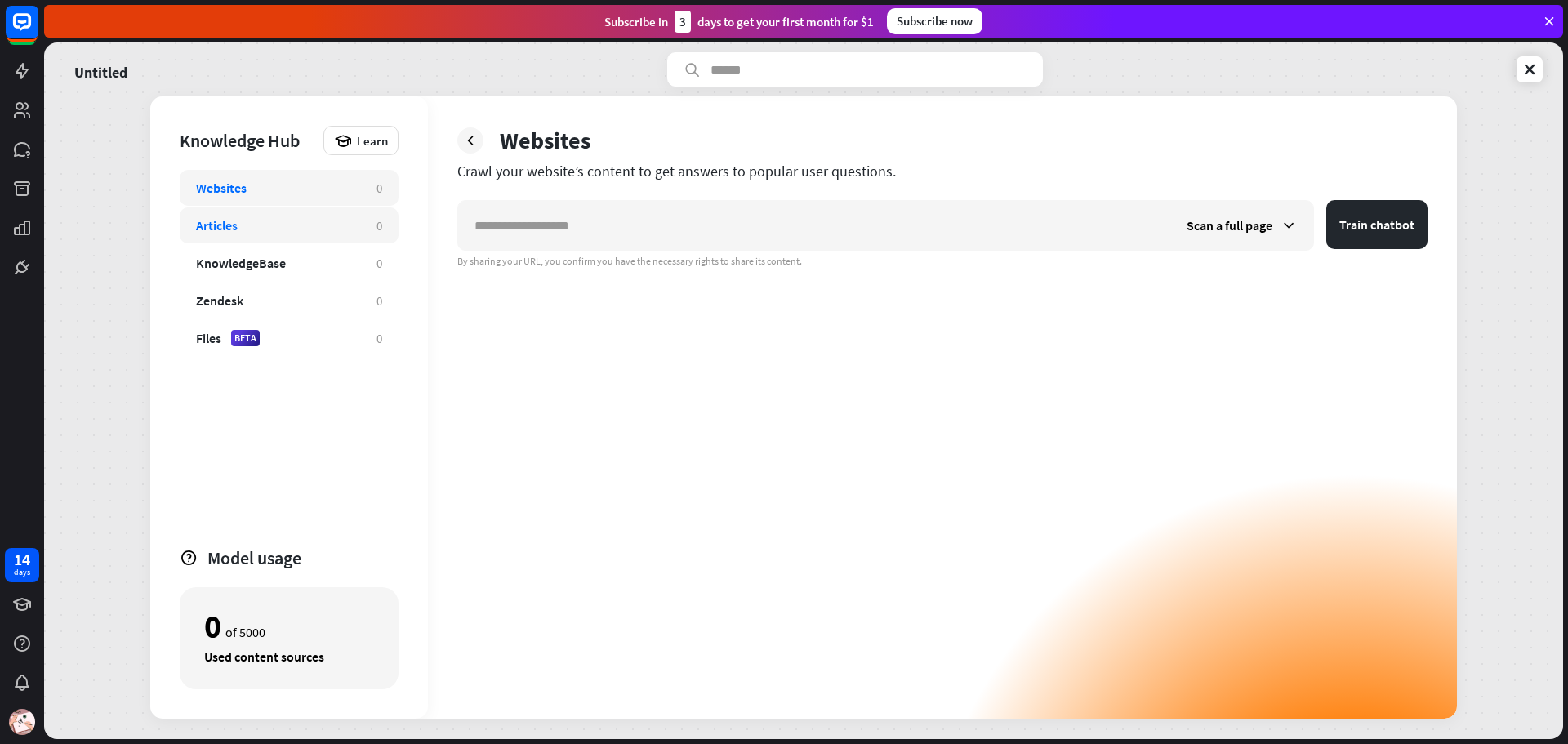
click at [337, 219] on div "Articles" at bounding box center [278, 226] width 164 height 17
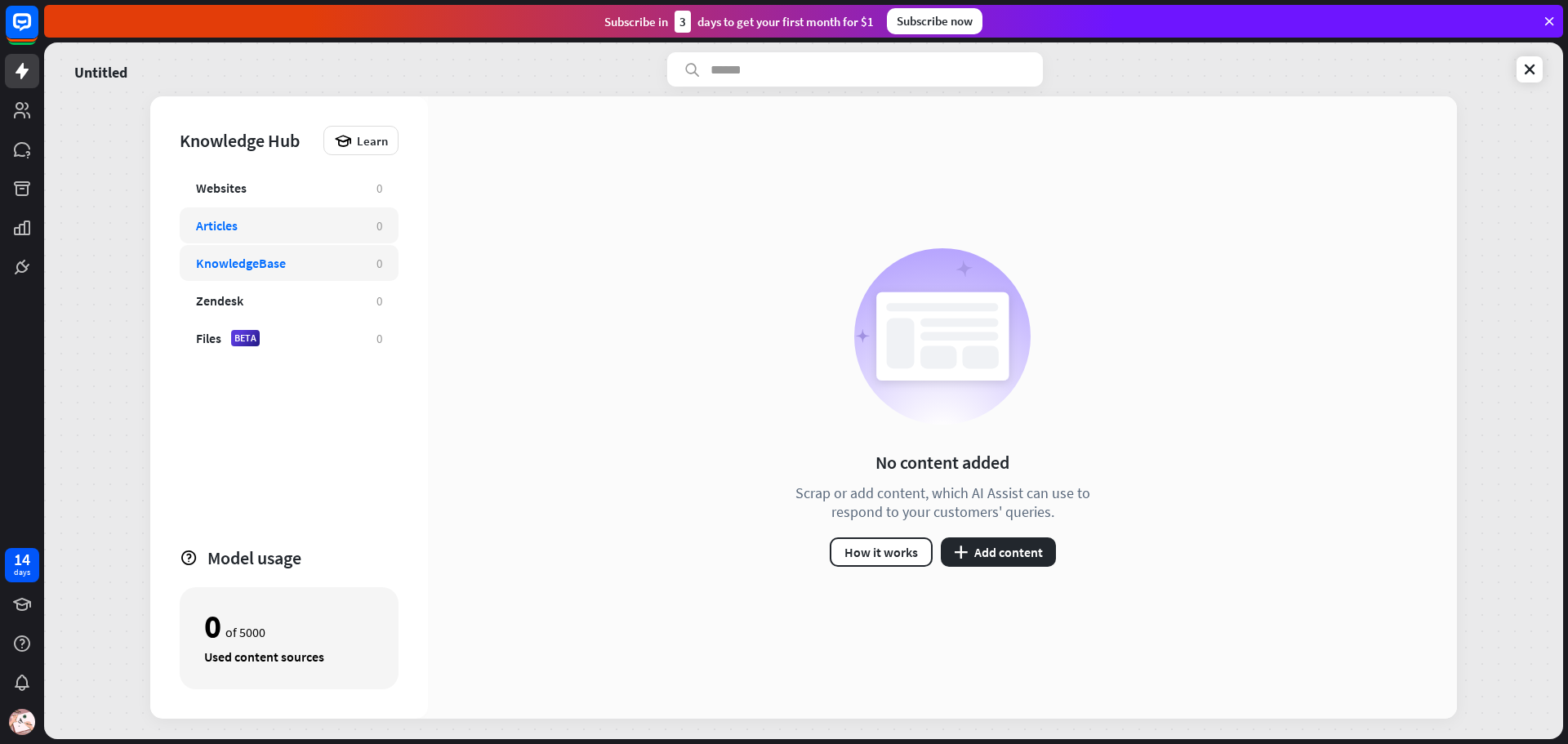
click at [331, 262] on div "KnowledgeBase" at bounding box center [278, 263] width 164 height 17
click at [341, 331] on div "Files BETA" at bounding box center [278, 338] width 164 height 17
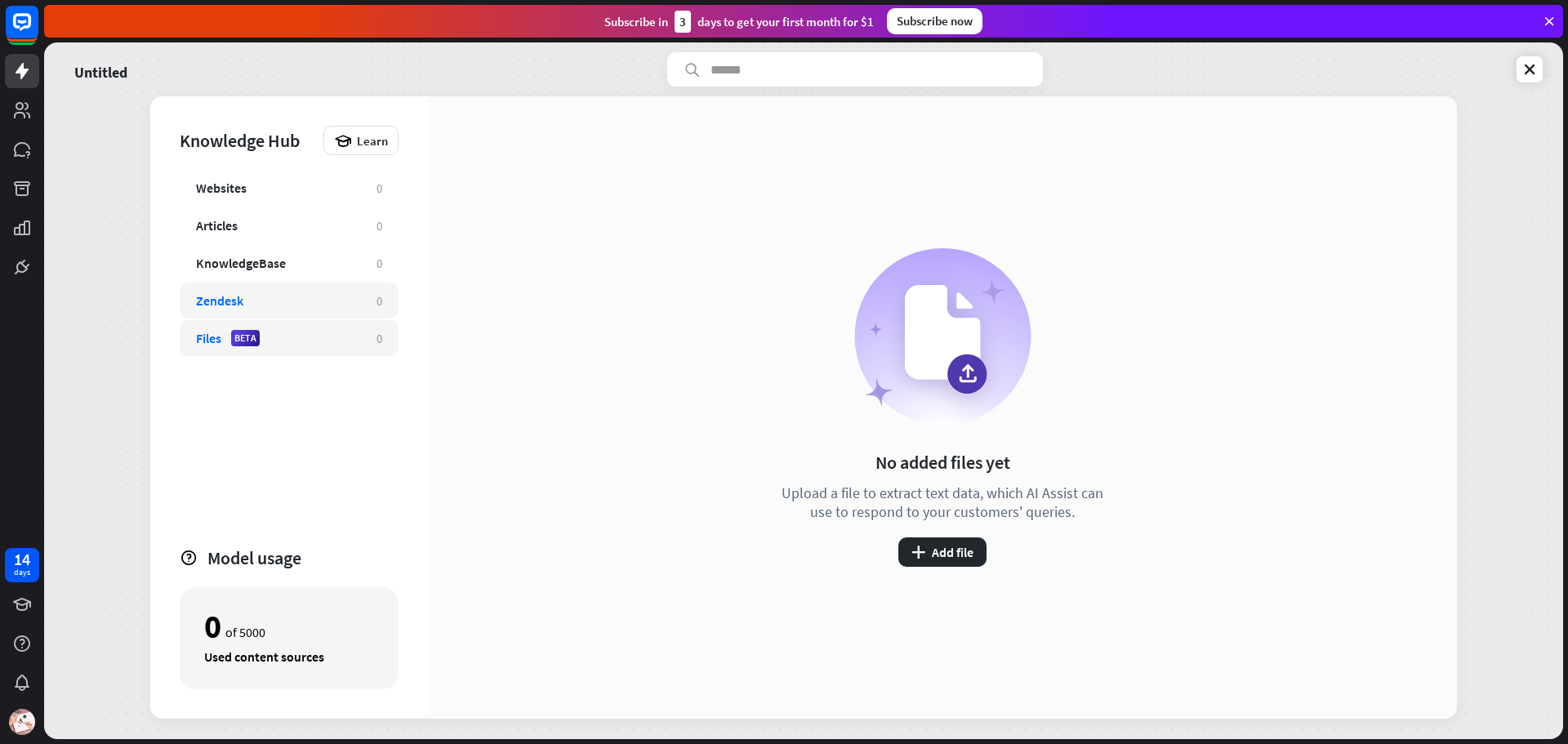
click at [341, 306] on div "Zendesk" at bounding box center [278, 300] width 164 height 17
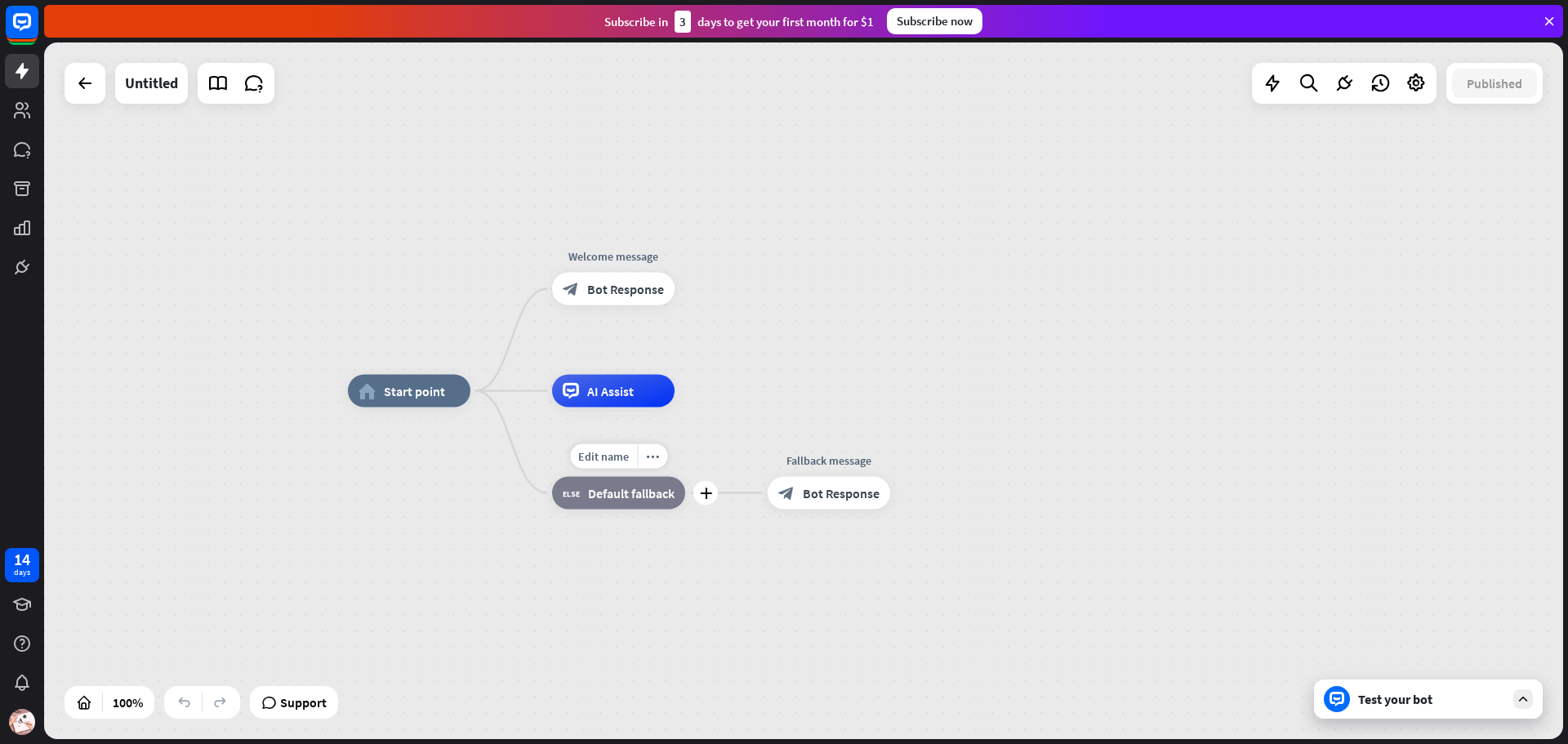
click at [604, 502] on div "block_fallback Default fallback" at bounding box center [618, 492] width 133 height 32
click at [810, 510] on div "Edit name more_horiz plus Fallback message block_bot_response Bot Response" at bounding box center [829, 492] width 122 height 32
